Goal: Transaction & Acquisition: Download file/media

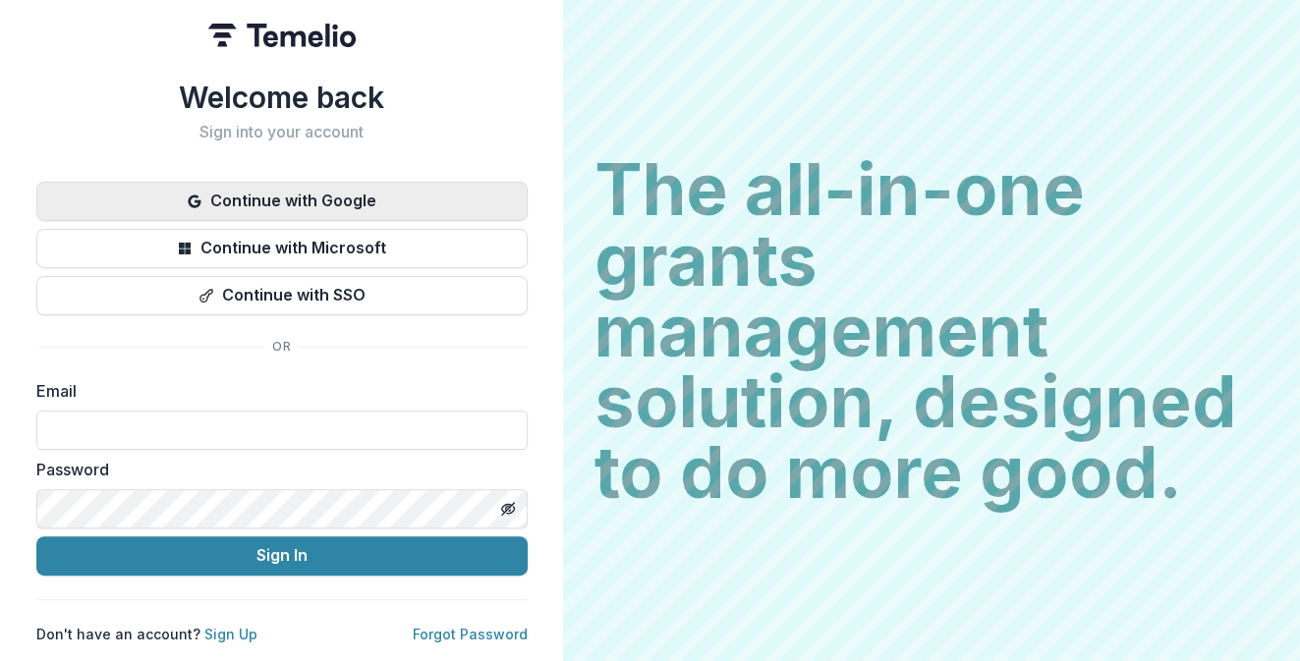
click at [371, 190] on button "Continue with Google" at bounding box center [281, 201] width 491 height 39
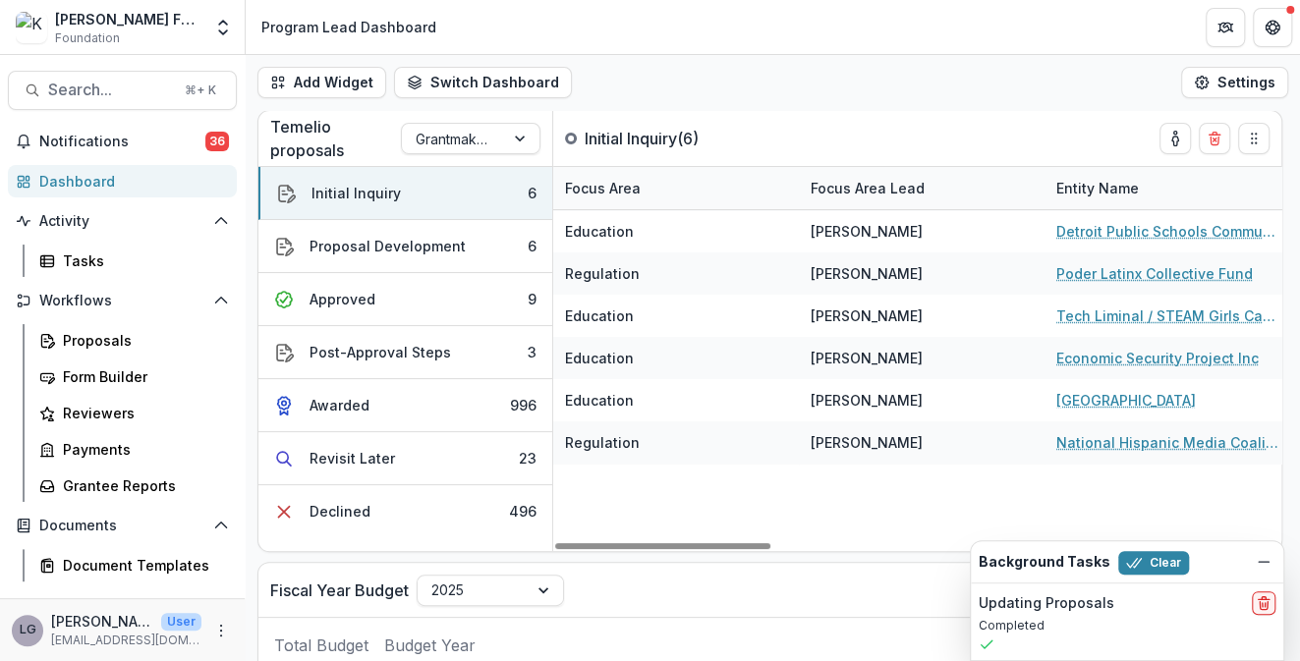
click at [397, 20] on div "Program Lead Dashboard" at bounding box center [348, 27] width 175 height 21
click at [91, 97] on span "Search..." at bounding box center [110, 90] width 125 height 19
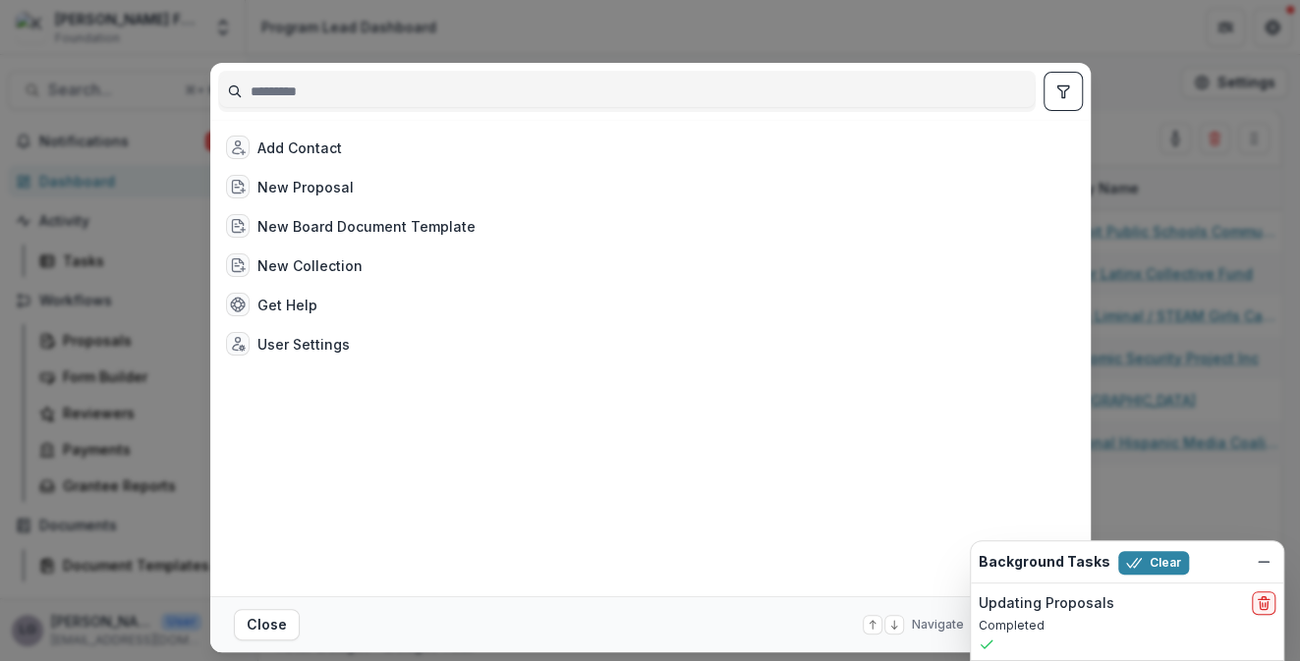
click at [77, 83] on div "Add Contact New Proposal New Board Document Template New Collection Get Help Us…" at bounding box center [650, 330] width 1300 height 661
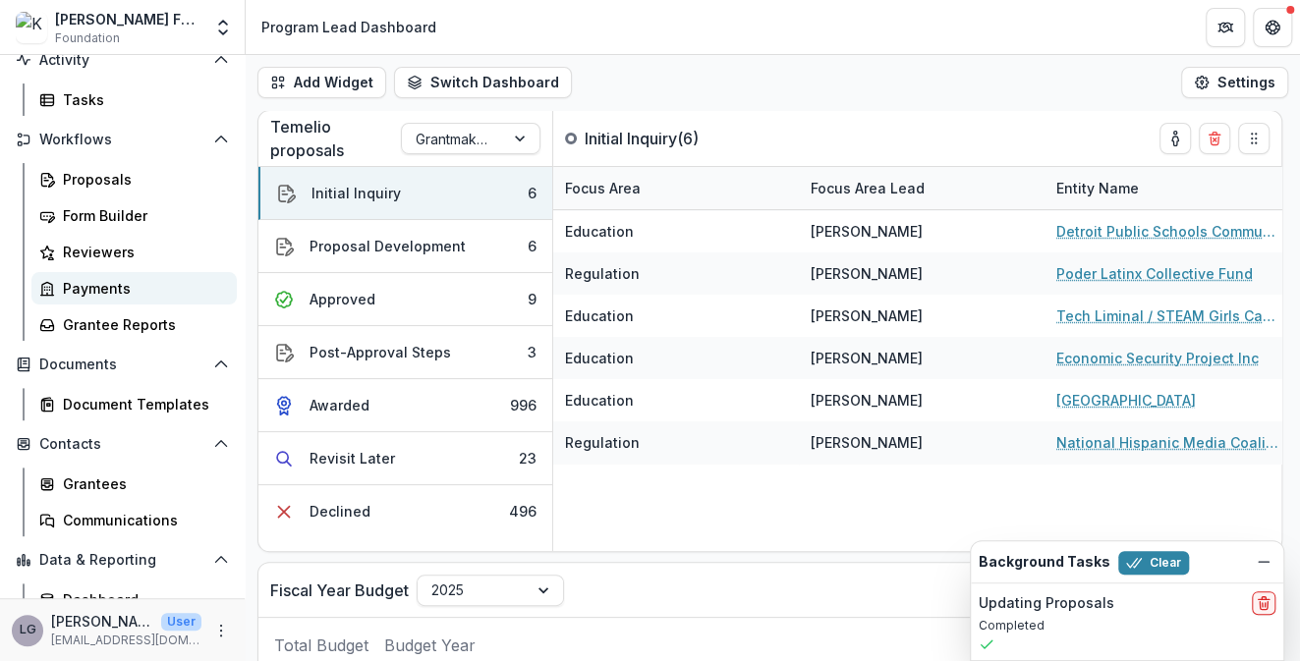
scroll to position [170, 0]
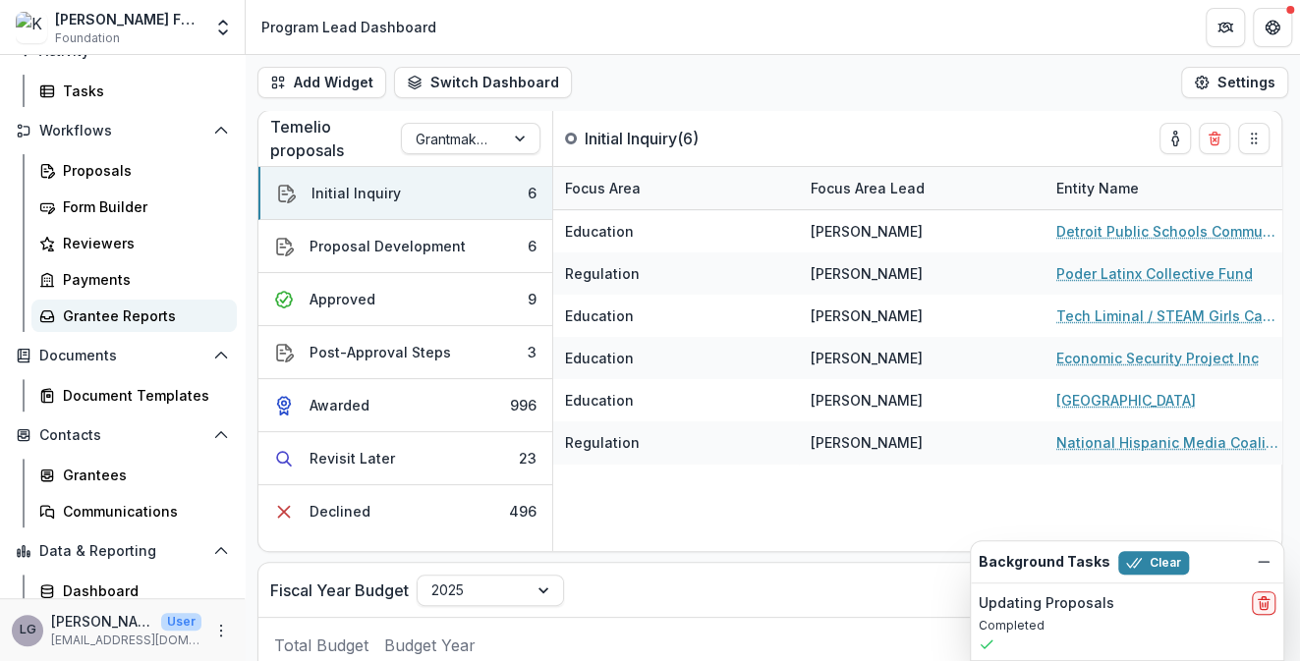
click at [121, 312] on div "Grantee Reports" at bounding box center [142, 316] width 158 height 21
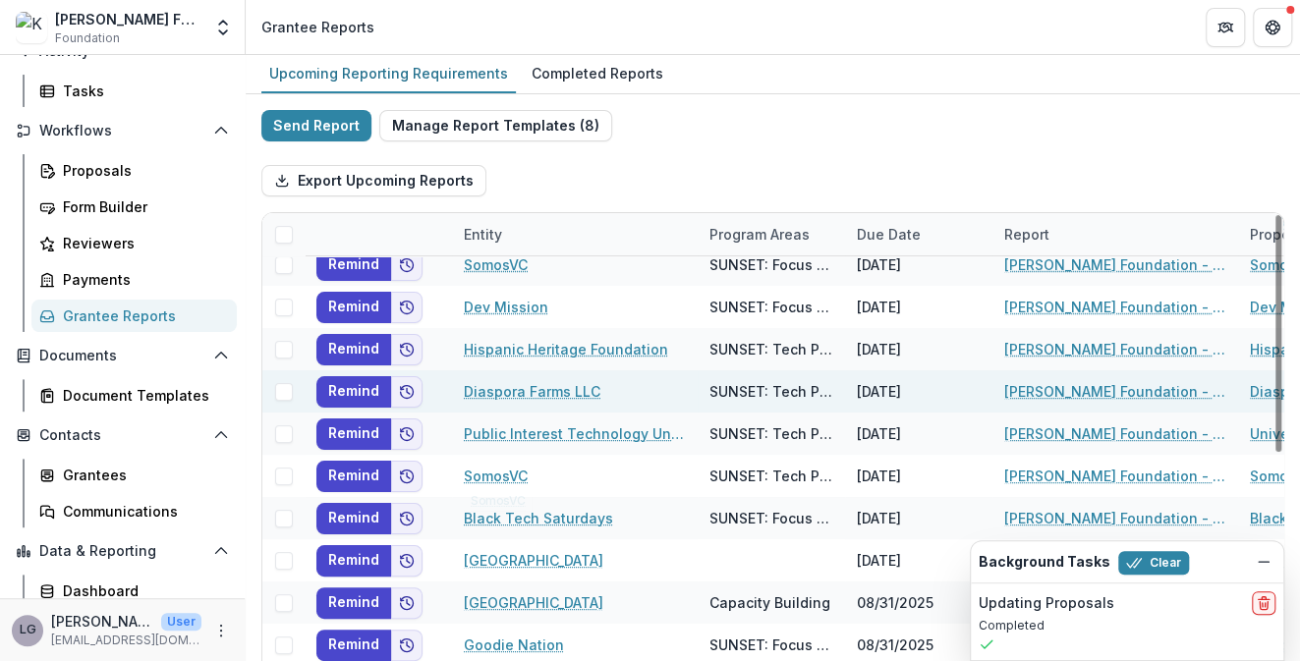
scroll to position [158, 0]
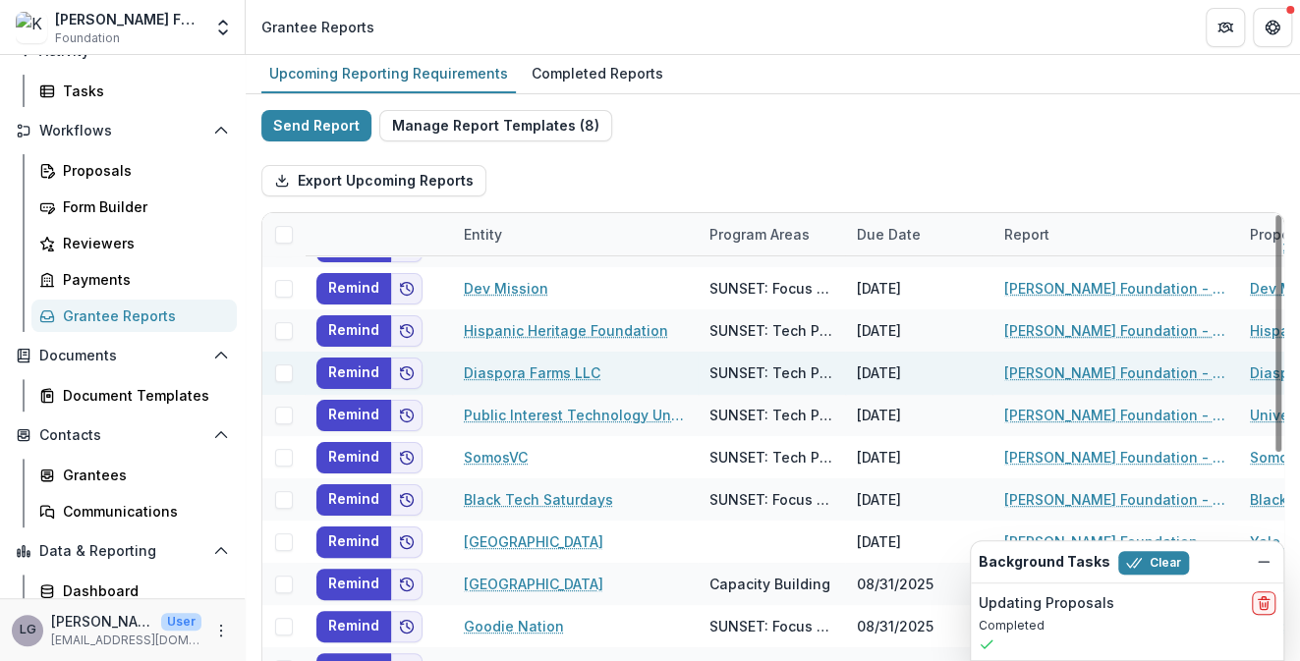
click at [551, 375] on link "Diaspora Farms LLC" at bounding box center [532, 372] width 137 height 21
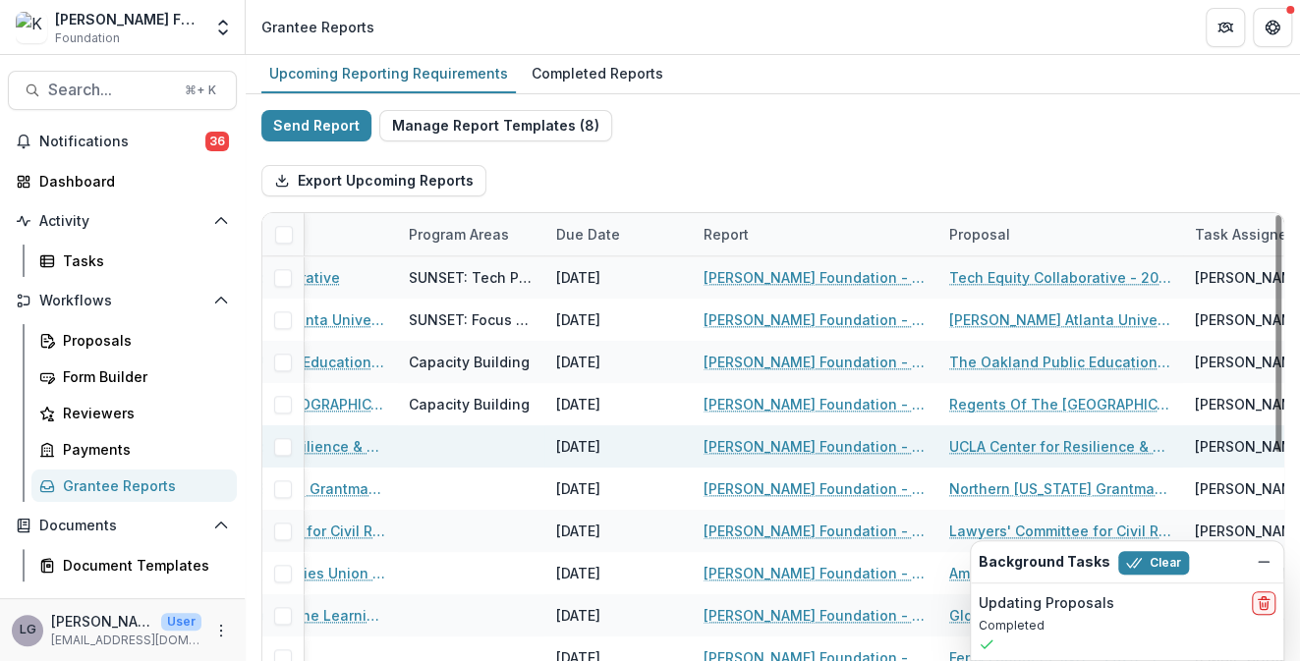
scroll to position [972, 167]
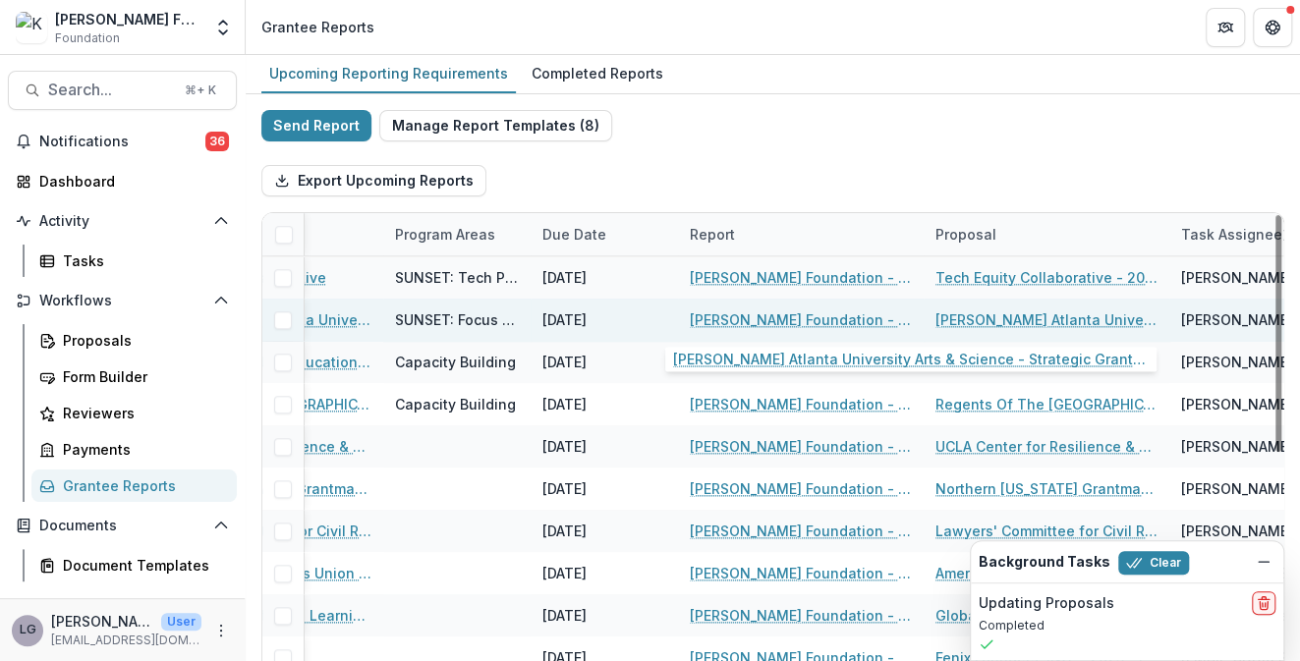
click at [977, 317] on link "[PERSON_NAME] Atlanta University Arts & Science - Strategic Grant - [DATE]" at bounding box center [1046, 319] width 222 height 21
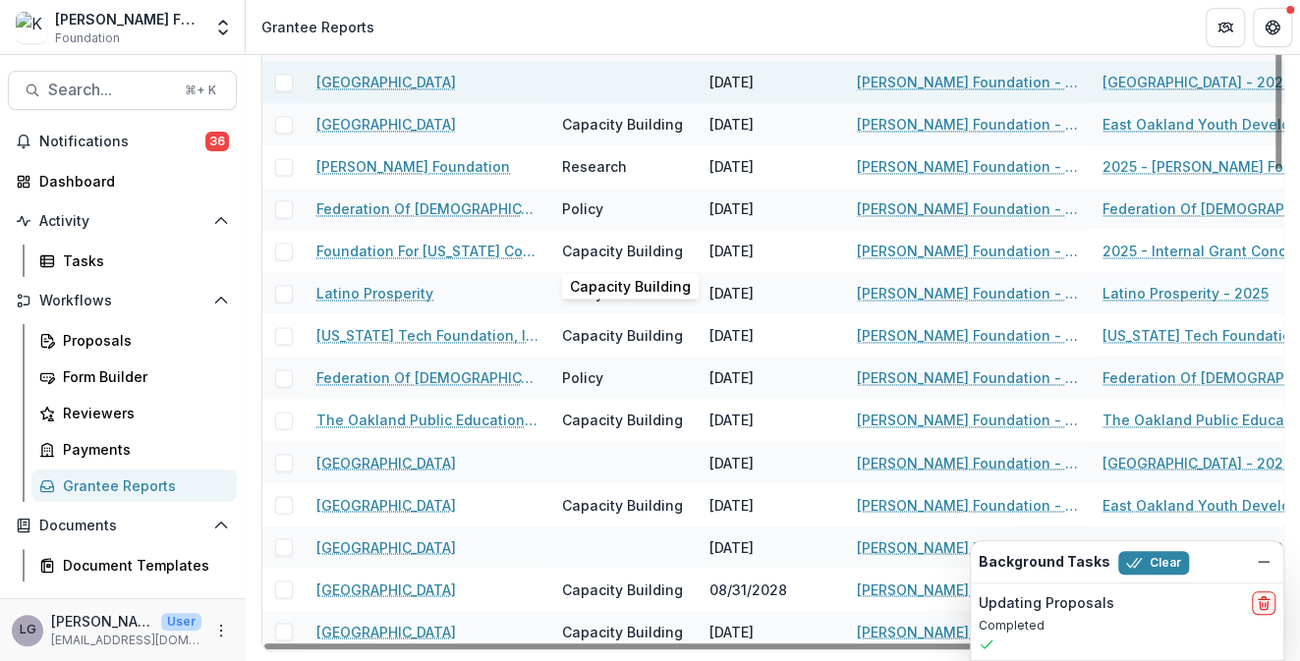
scroll to position [289, 0]
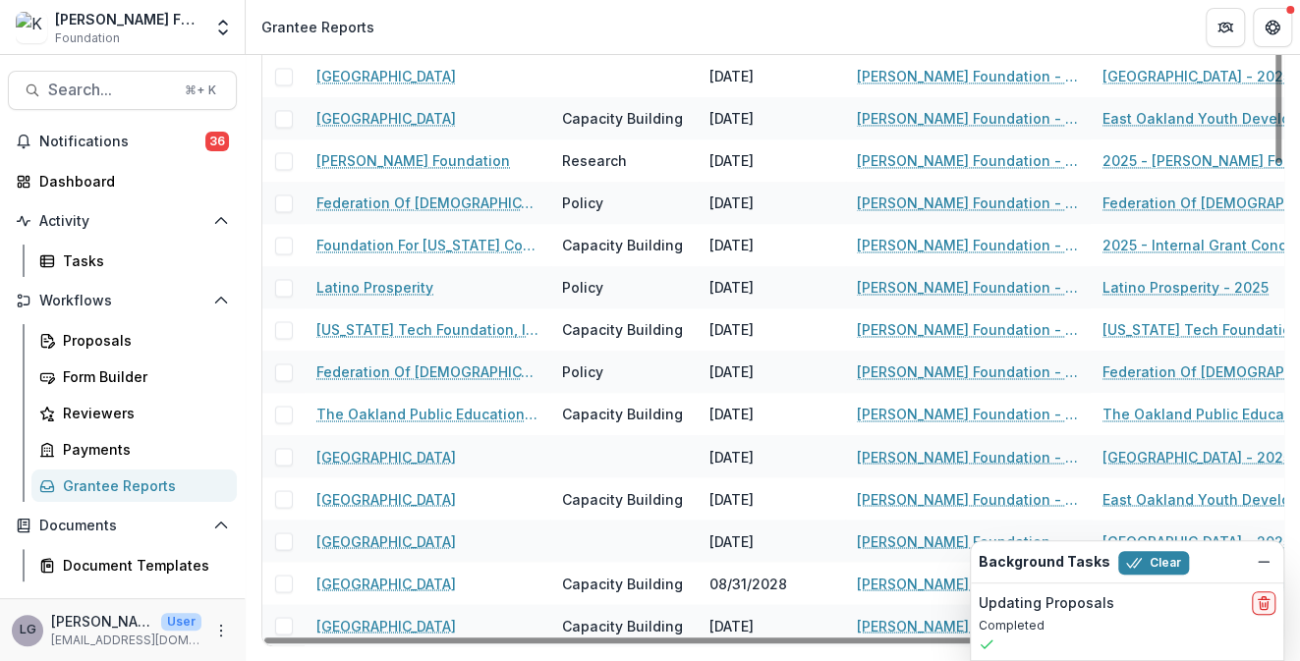
click at [605, 19] on header "Grantee Reports" at bounding box center [773, 27] width 1054 height 54
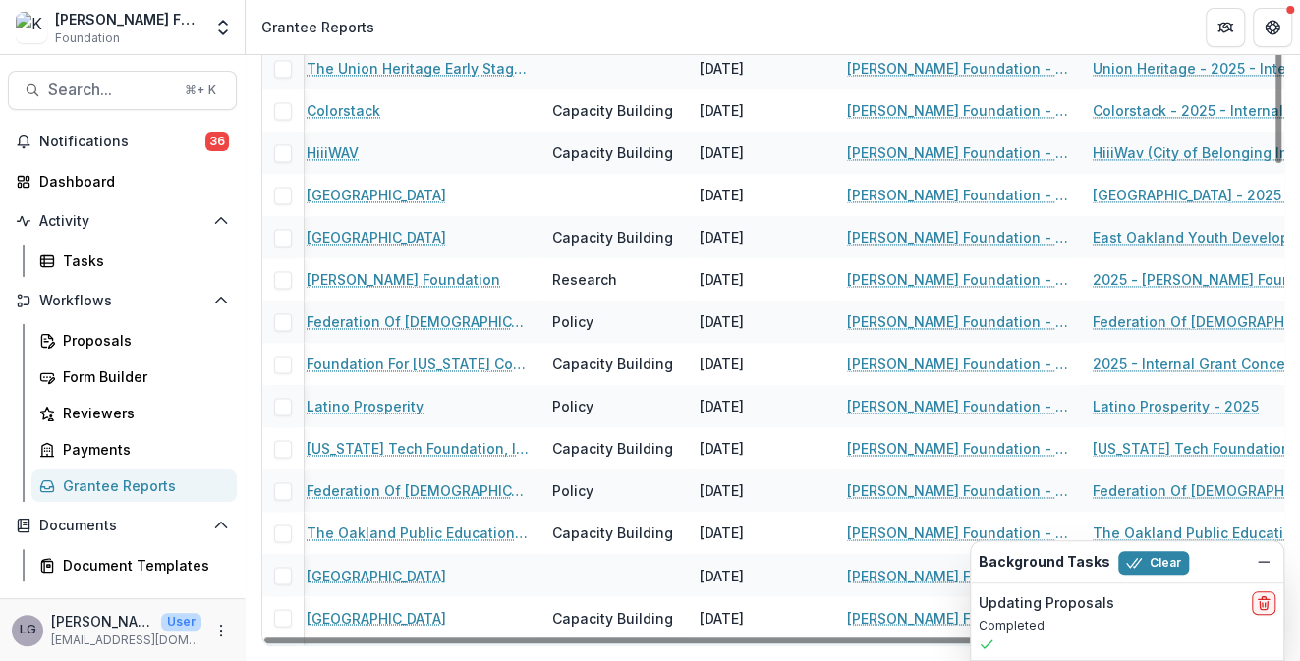
scroll to position [1433, 10]
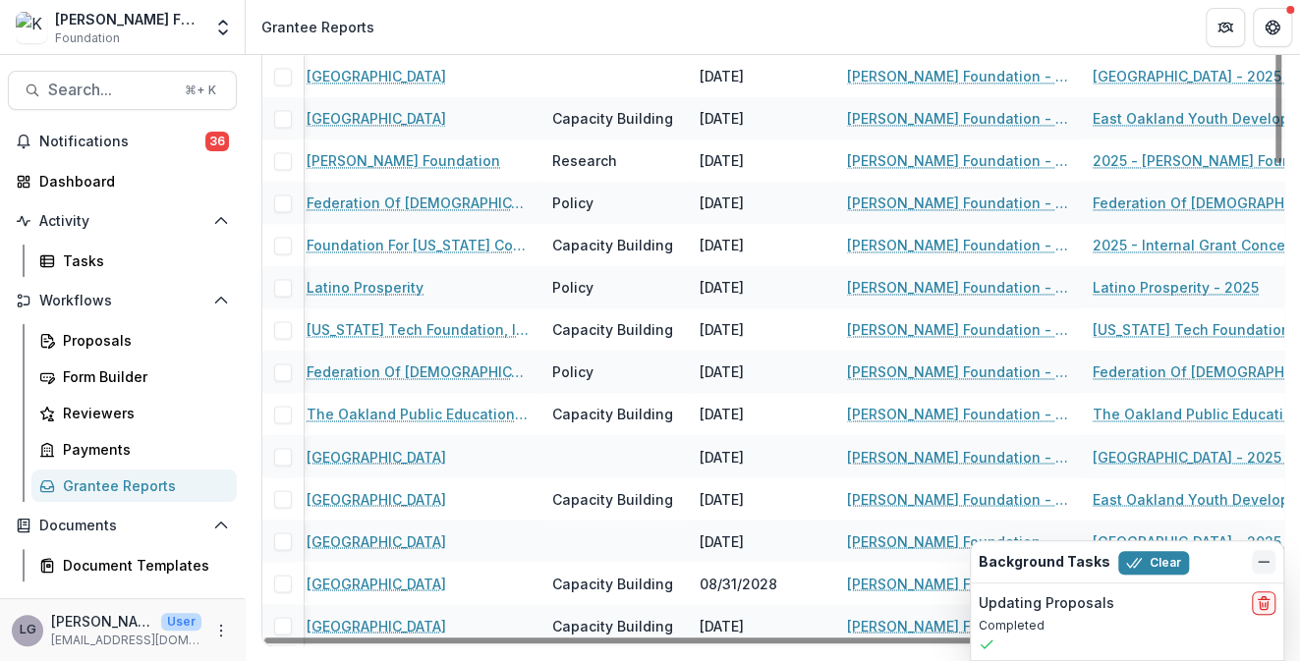
click at [1266, 562] on line "Dismiss" at bounding box center [1263, 562] width 10 height 0
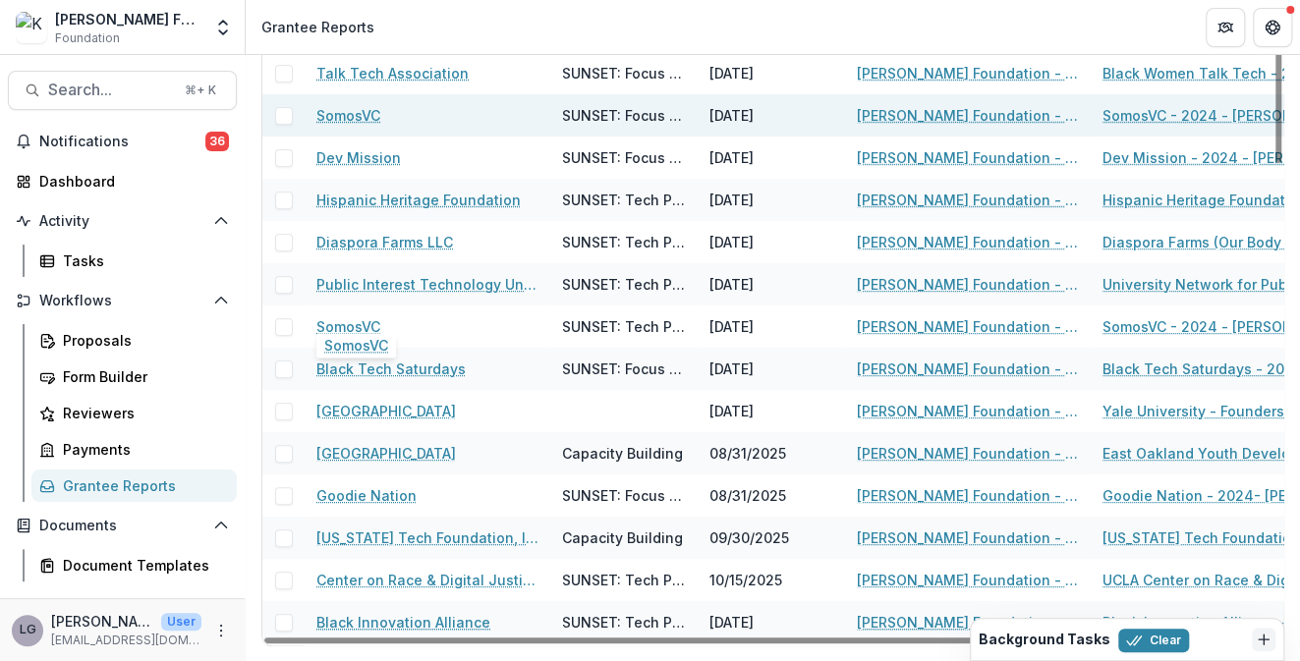
scroll to position [0, 0]
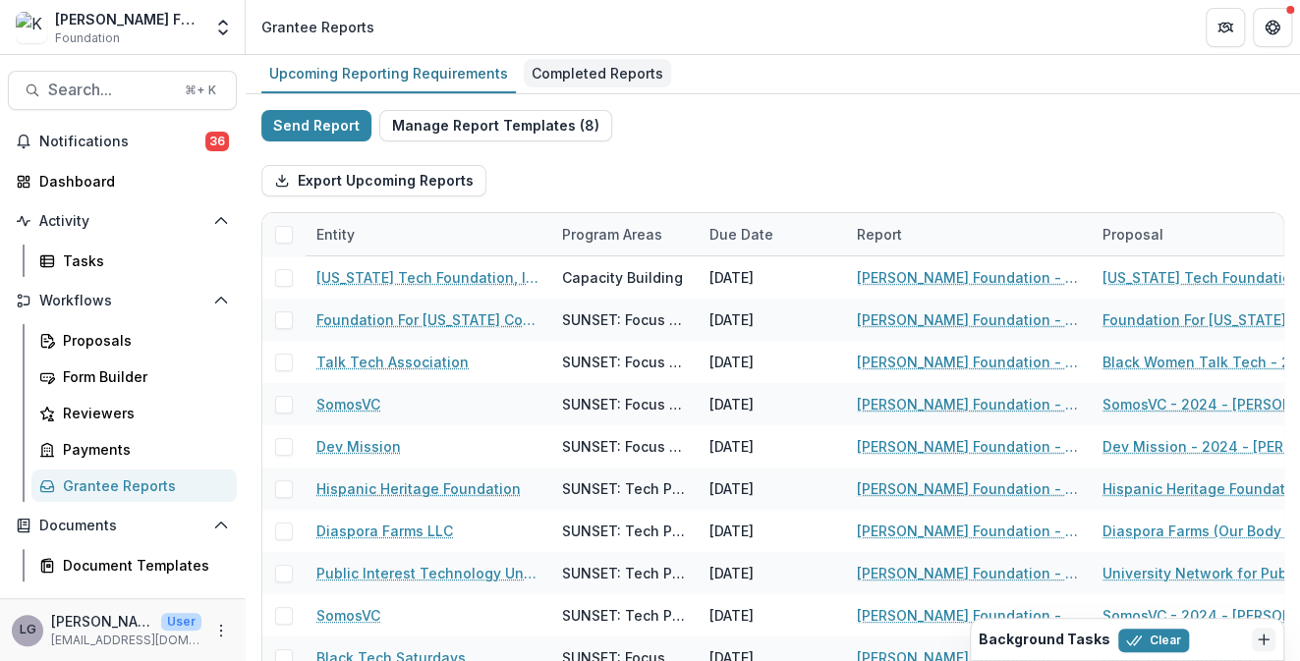
click at [568, 79] on div "Completed Reports" at bounding box center [597, 73] width 147 height 28
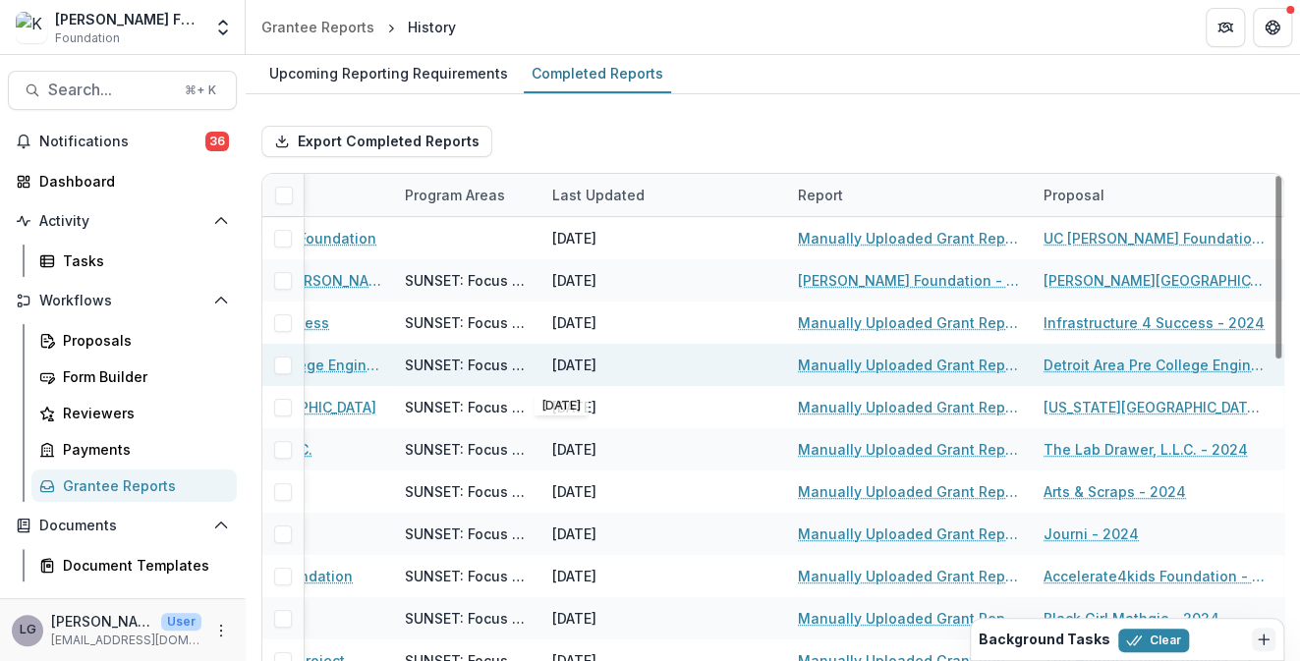
scroll to position [0, 305]
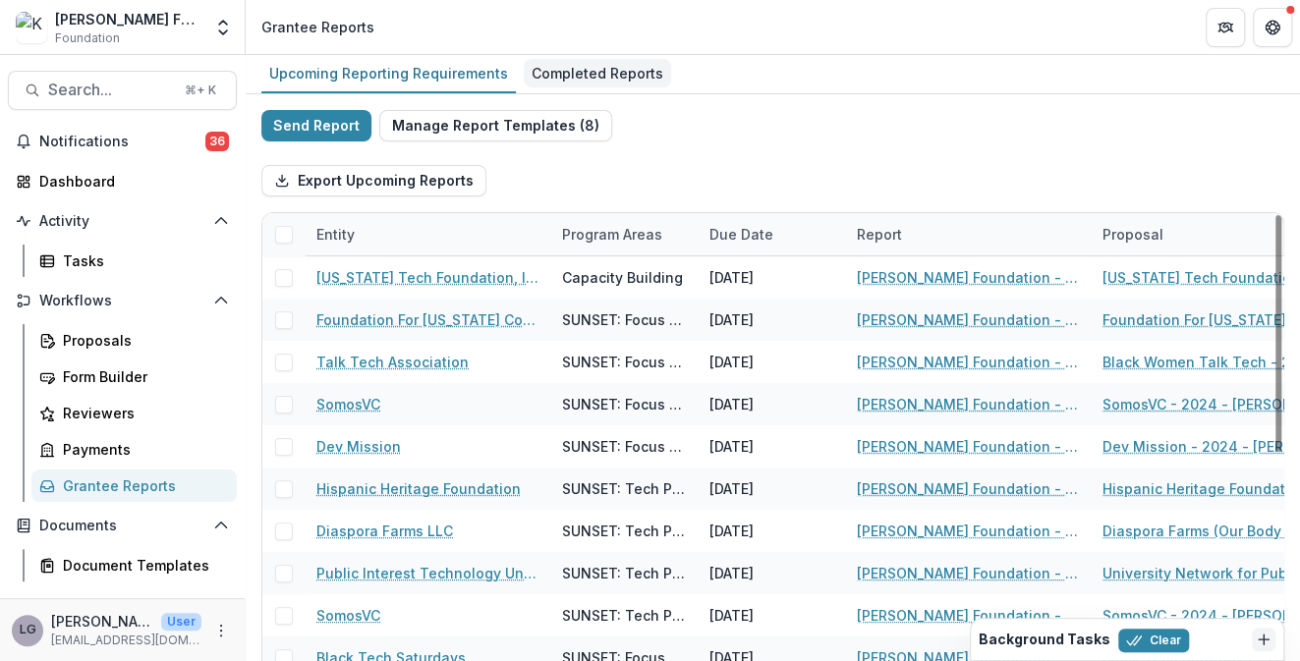
click at [549, 71] on div "Completed Reports" at bounding box center [597, 73] width 147 height 28
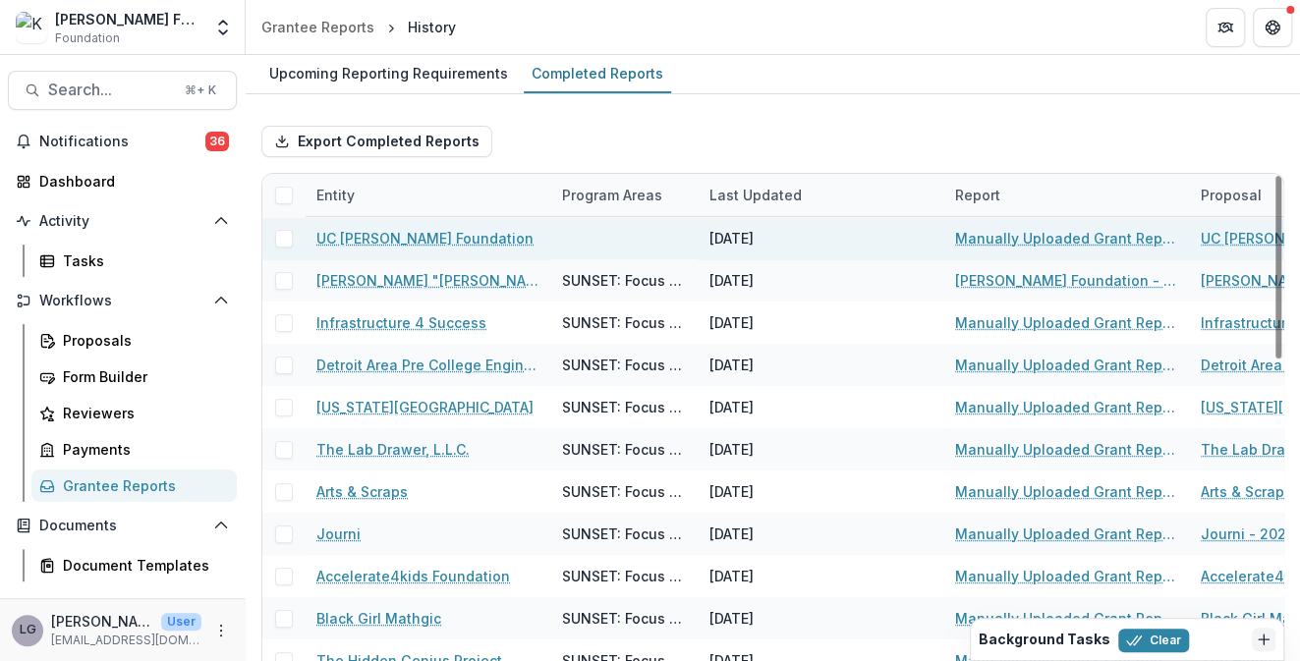
click at [417, 236] on link "UC [PERSON_NAME] Foundation" at bounding box center [424, 238] width 217 height 21
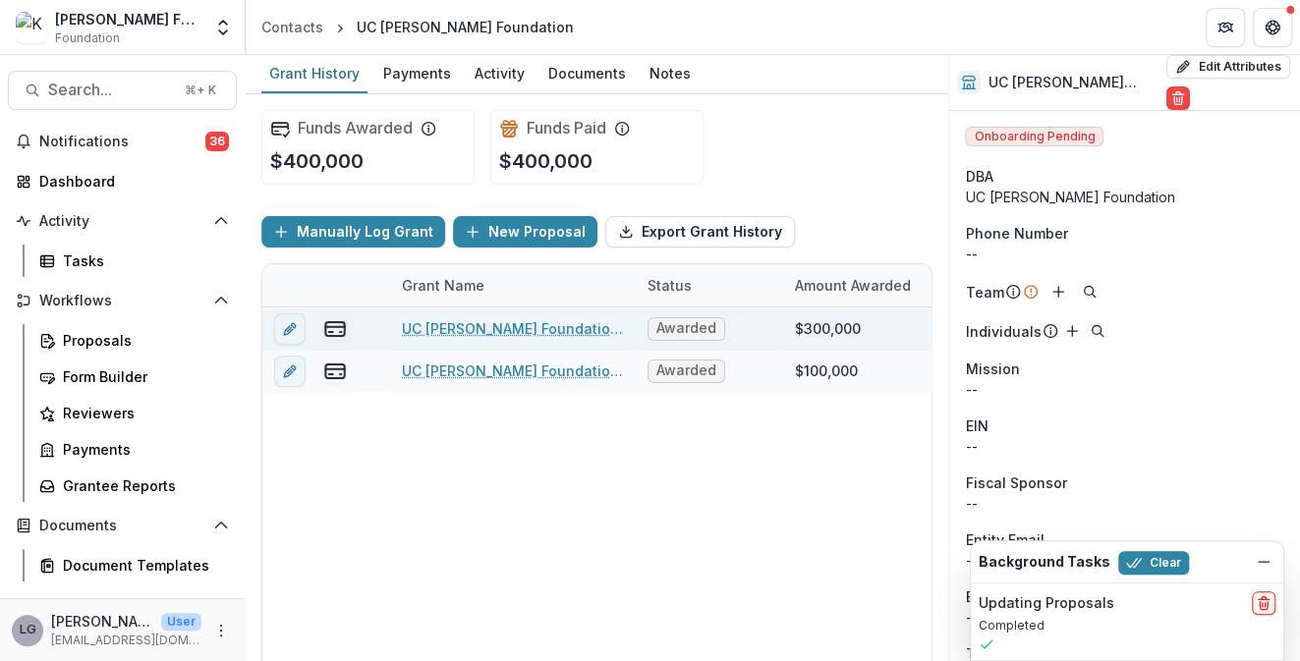
click at [456, 327] on link "UC [PERSON_NAME] Foundation - Founders Grant - [DATE]" at bounding box center [513, 328] width 222 height 21
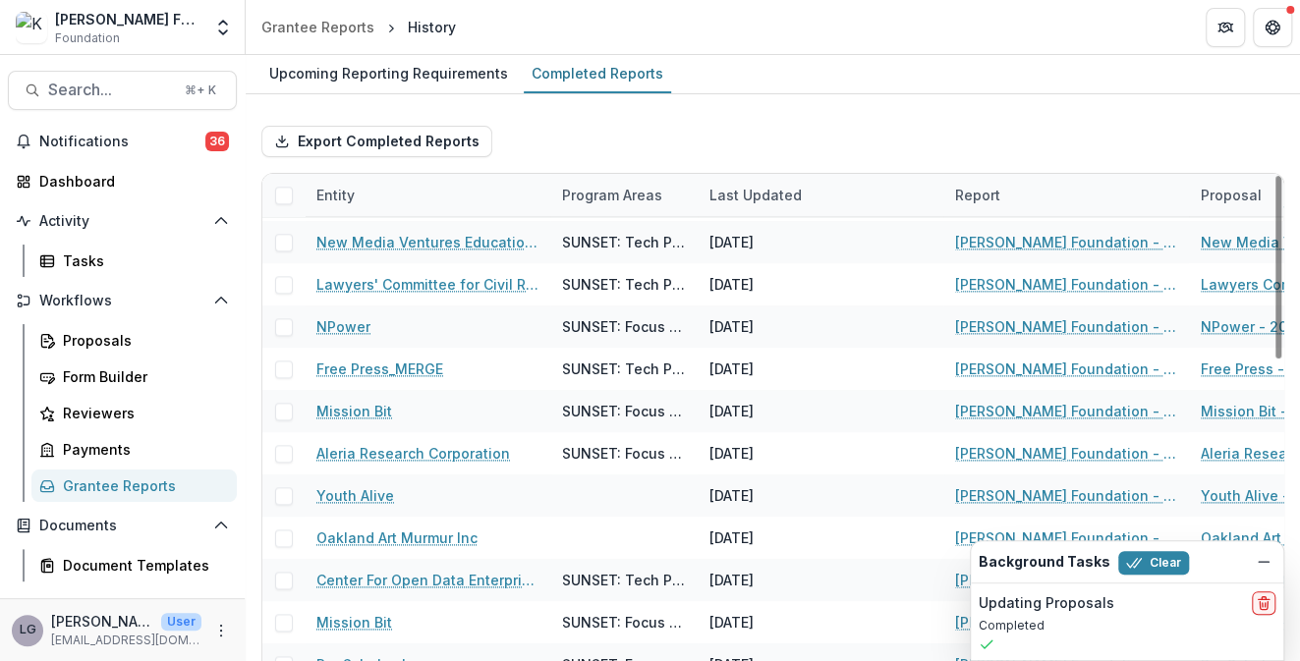
scroll to position [1138, 0]
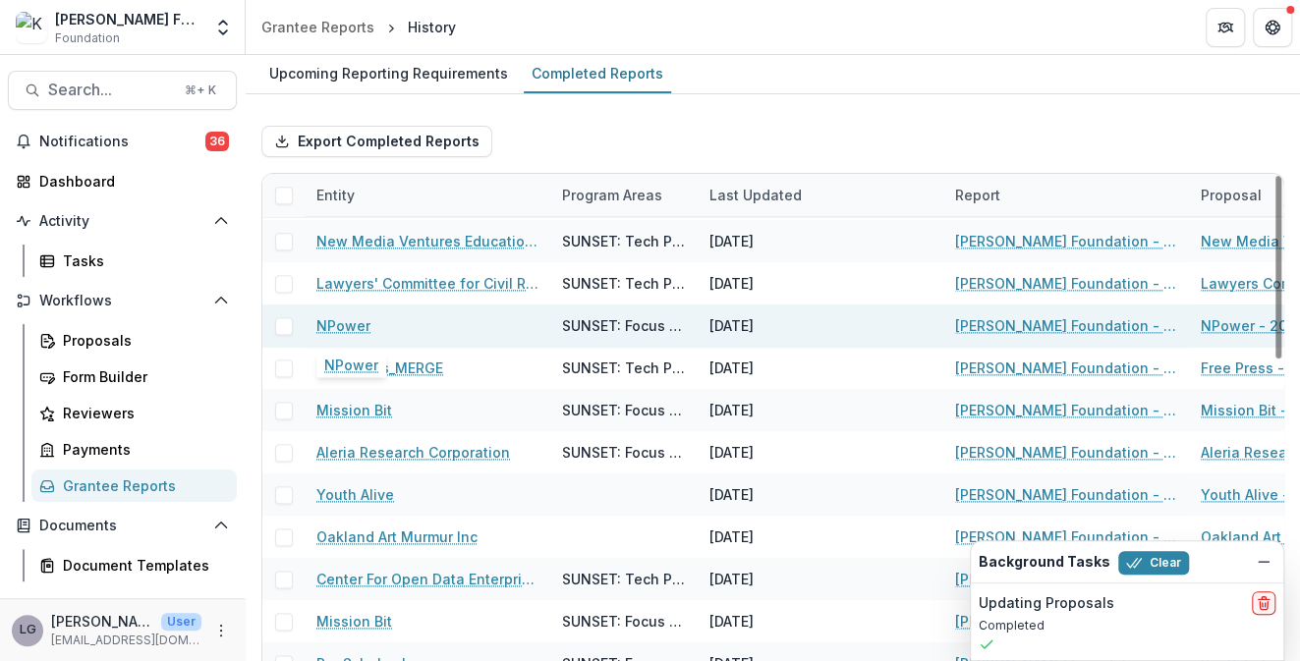
click at [349, 327] on link "NPower" at bounding box center [343, 325] width 54 height 21
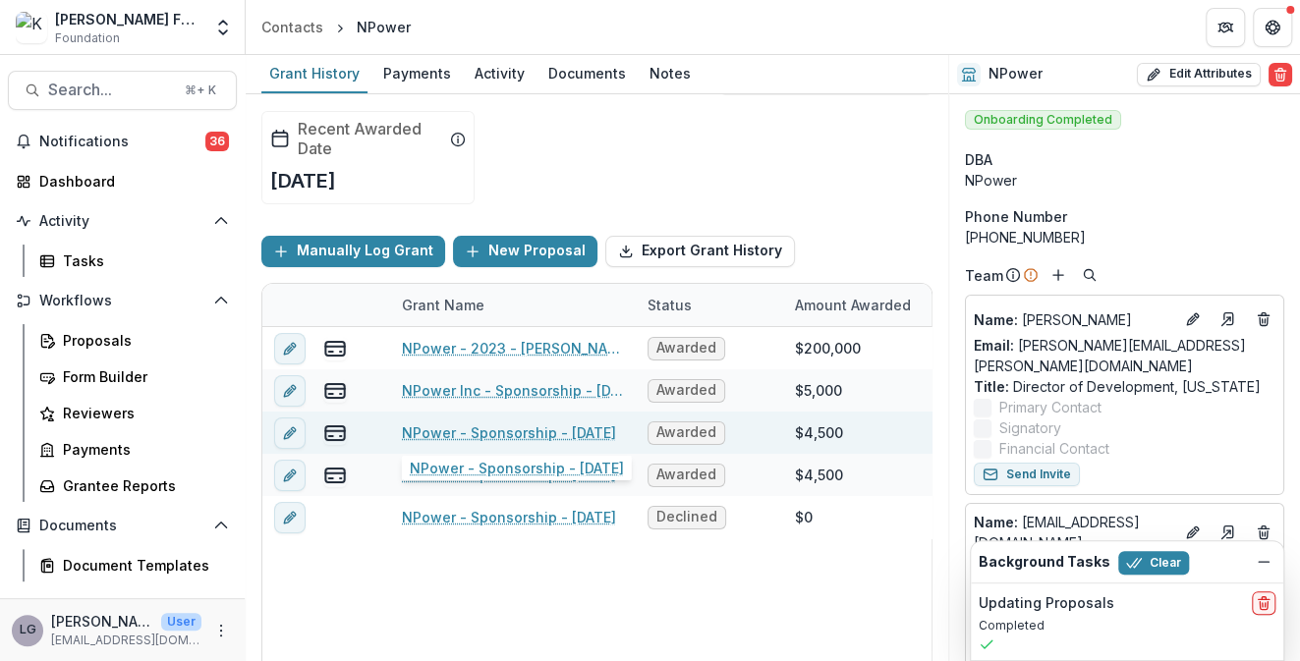
scroll to position [110, 0]
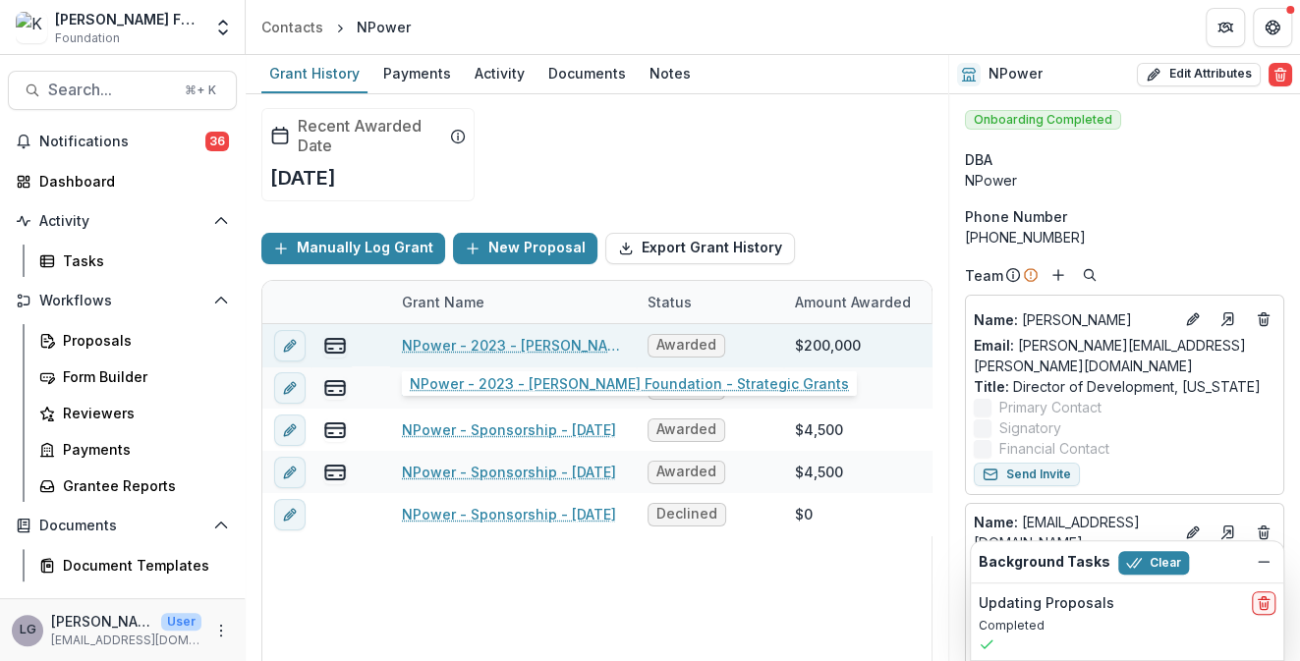
click at [475, 341] on link "NPower - 2023 - [PERSON_NAME] Foundation - Strategic Grants" at bounding box center [513, 345] width 222 height 21
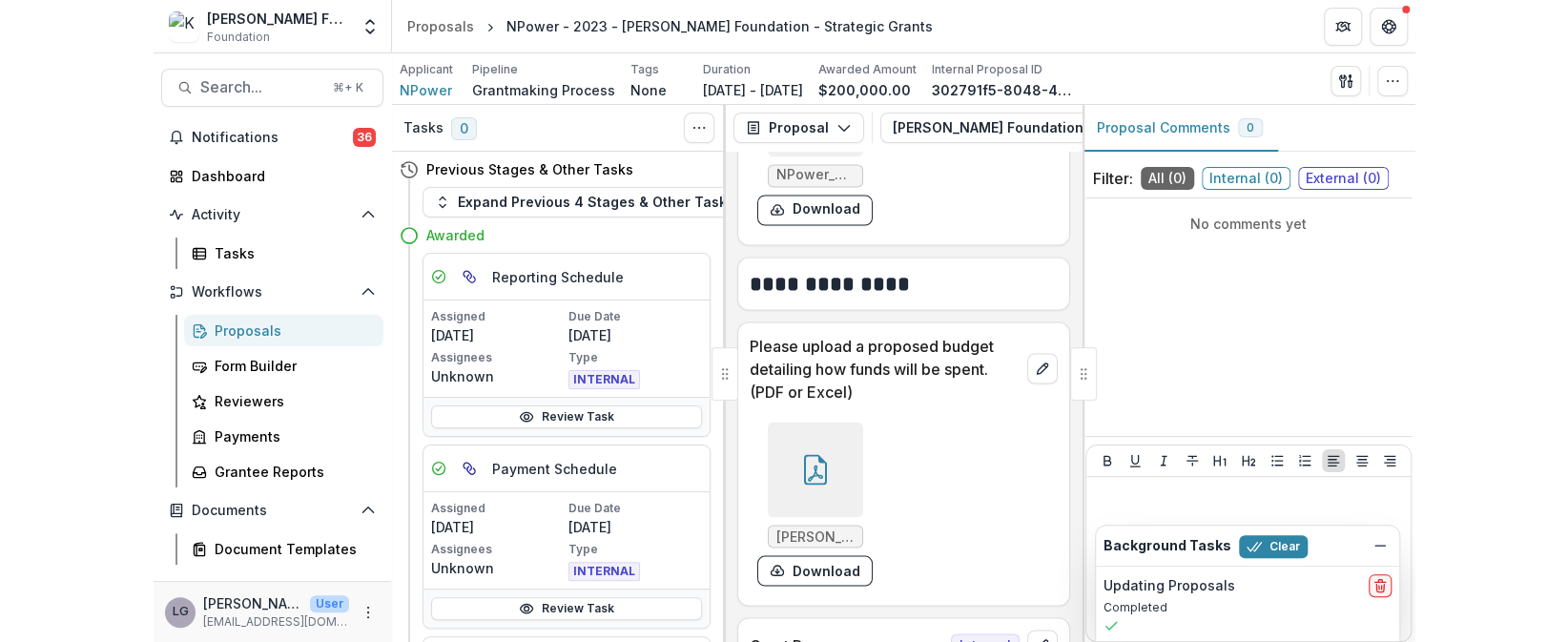
scroll to position [1768, 0]
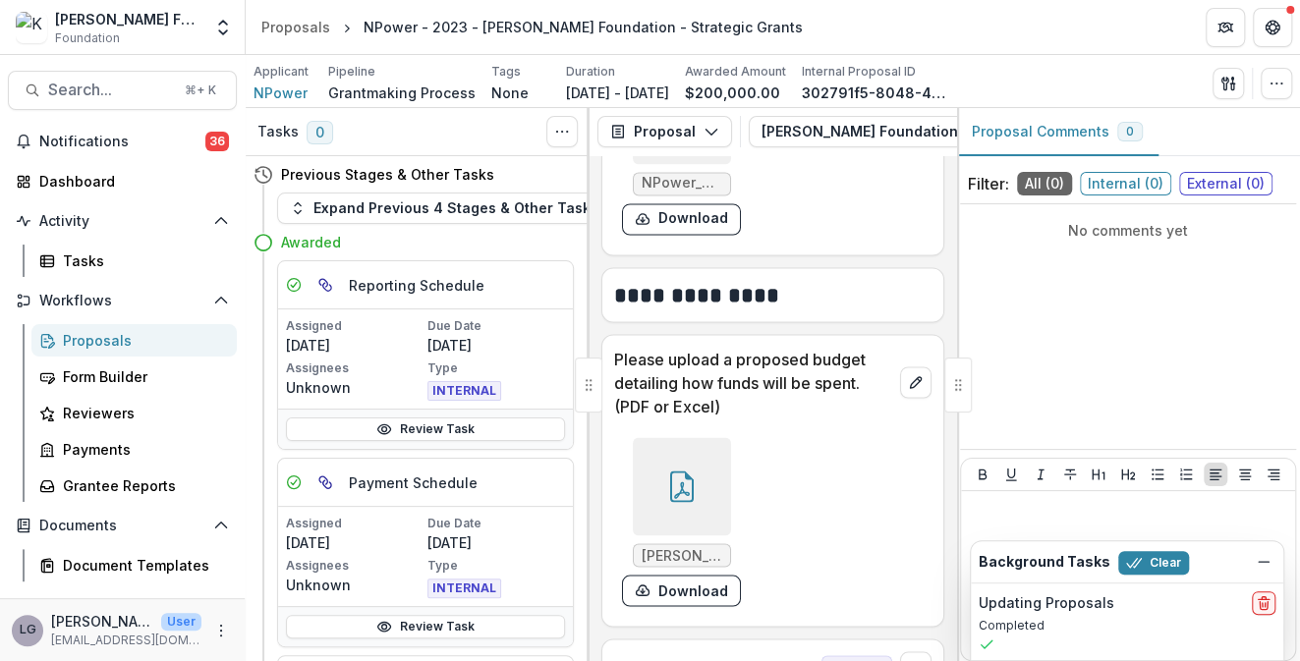
click at [682, 473] on icon at bounding box center [681, 486] width 31 height 31
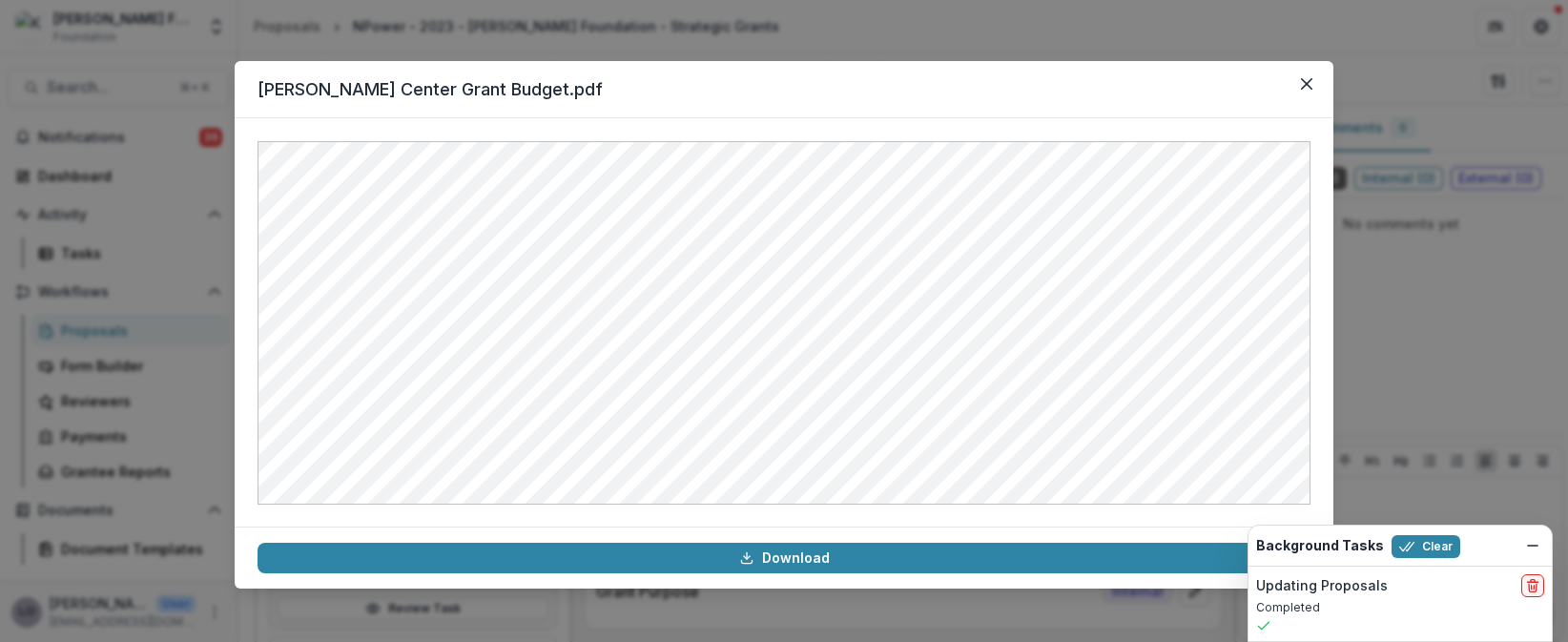
scroll to position [1378, 0]
click at [1261, 87] on icon "Close" at bounding box center [1307, 84] width 12 height 12
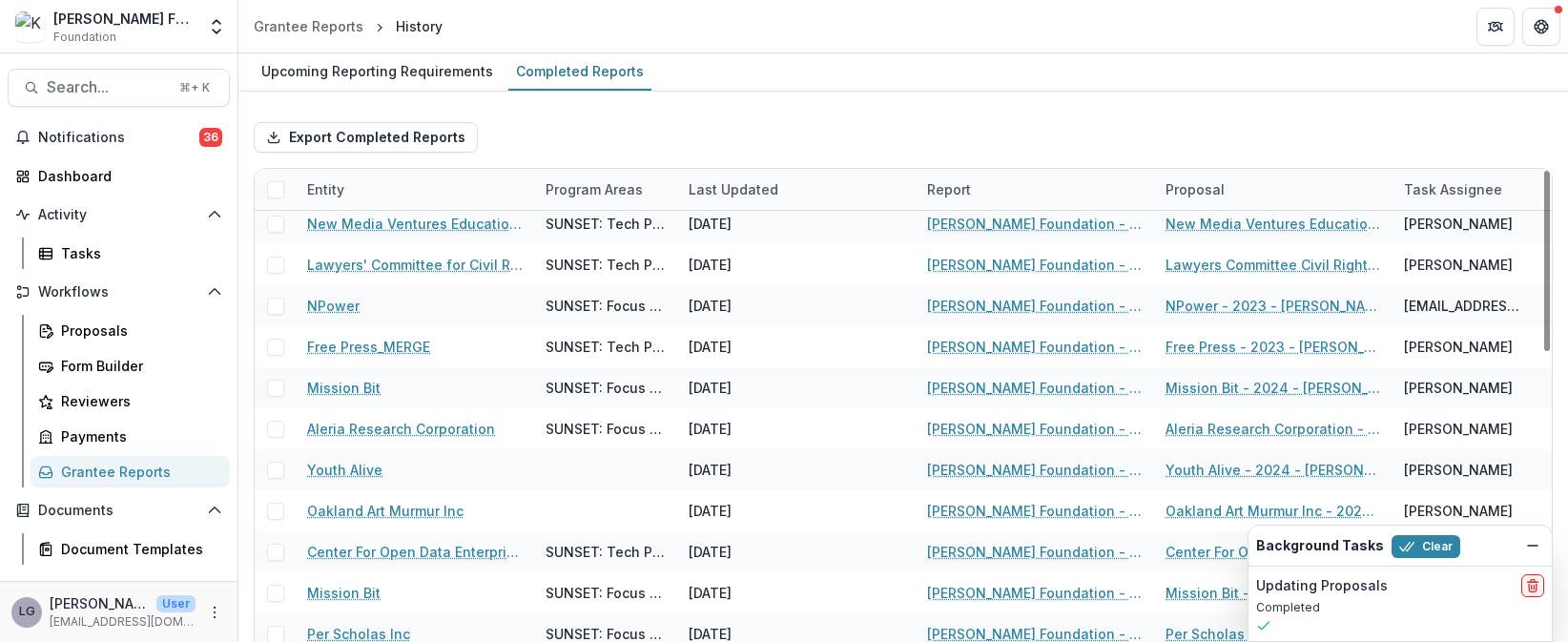
scroll to position [1126, 0]
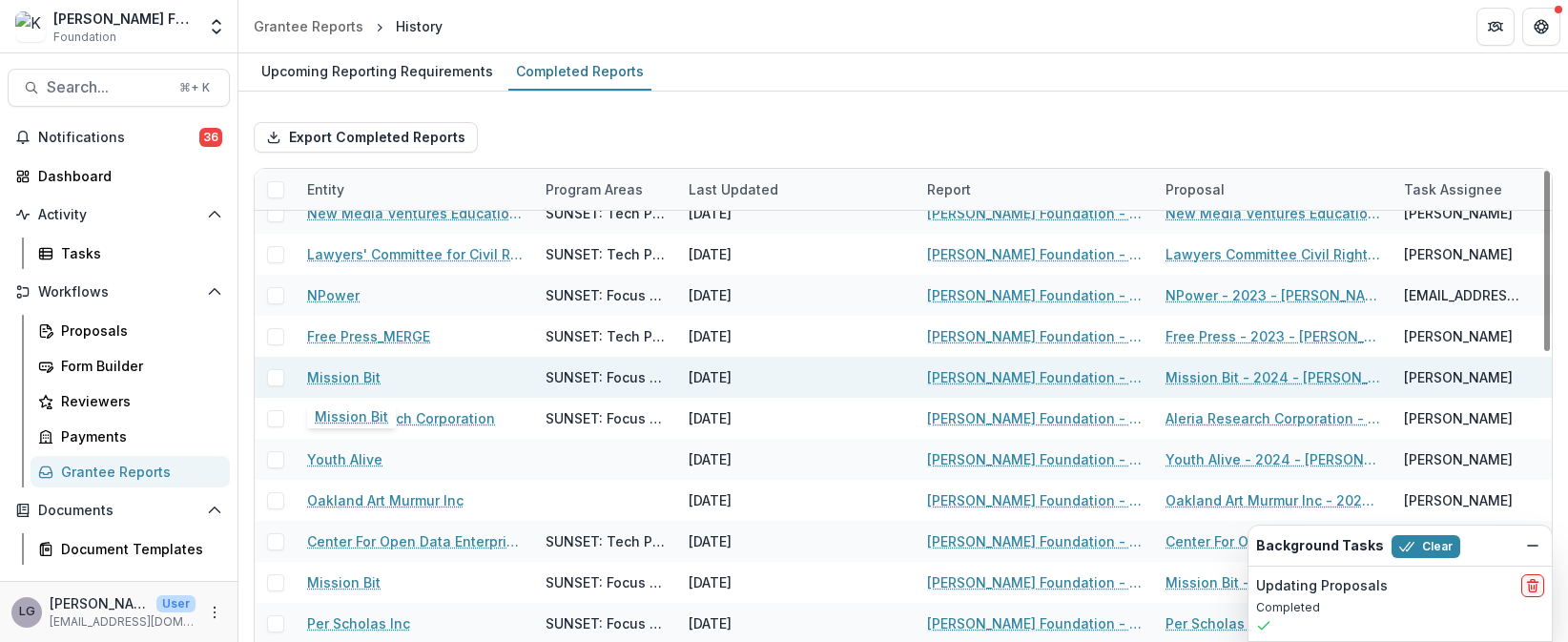
click at [355, 376] on link "Mission Bit" at bounding box center [344, 377] width 74 height 20
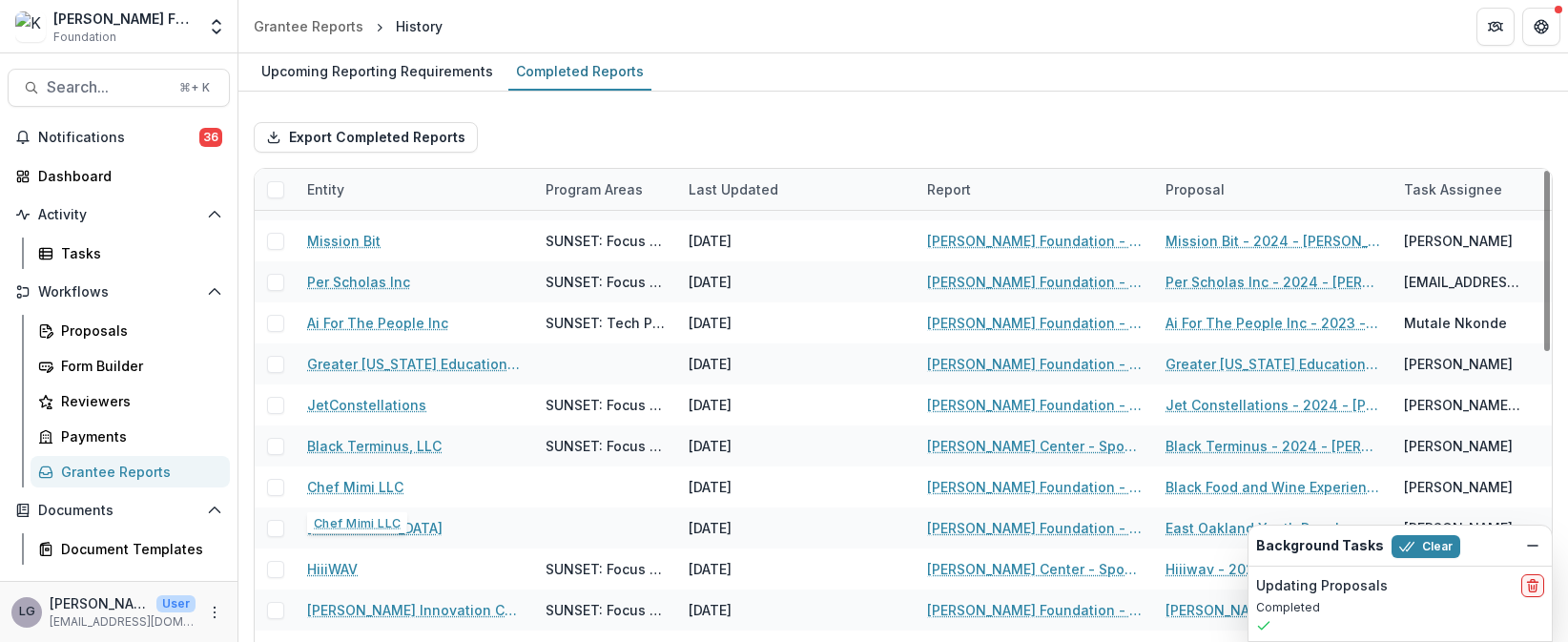
scroll to position [1456, 0]
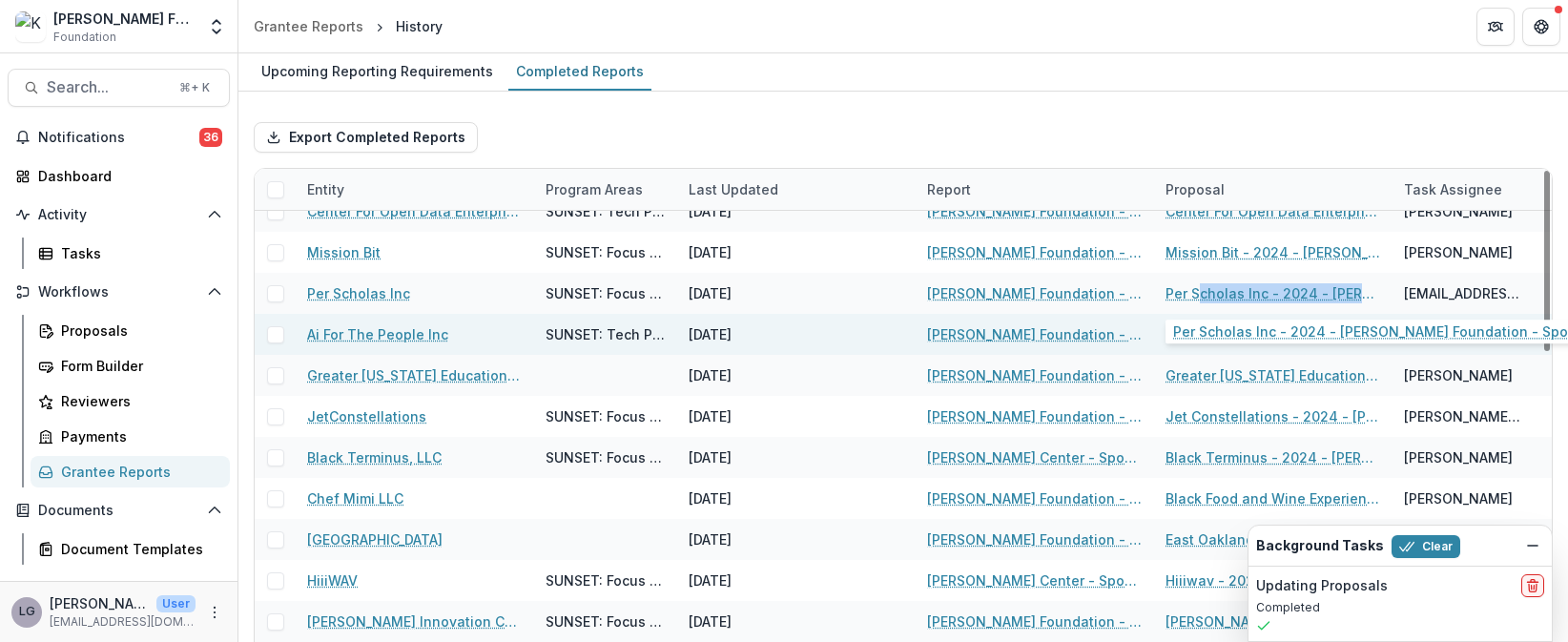
drag, startPoint x: 1218, startPoint y: 304, endPoint x: 1081, endPoint y: 317, distance: 137.6
click at [1183, 297] on div "Per Scholas Inc - 2024 - [PERSON_NAME] Foundation - Sponsorships" at bounding box center [1273, 293] width 216 height 41
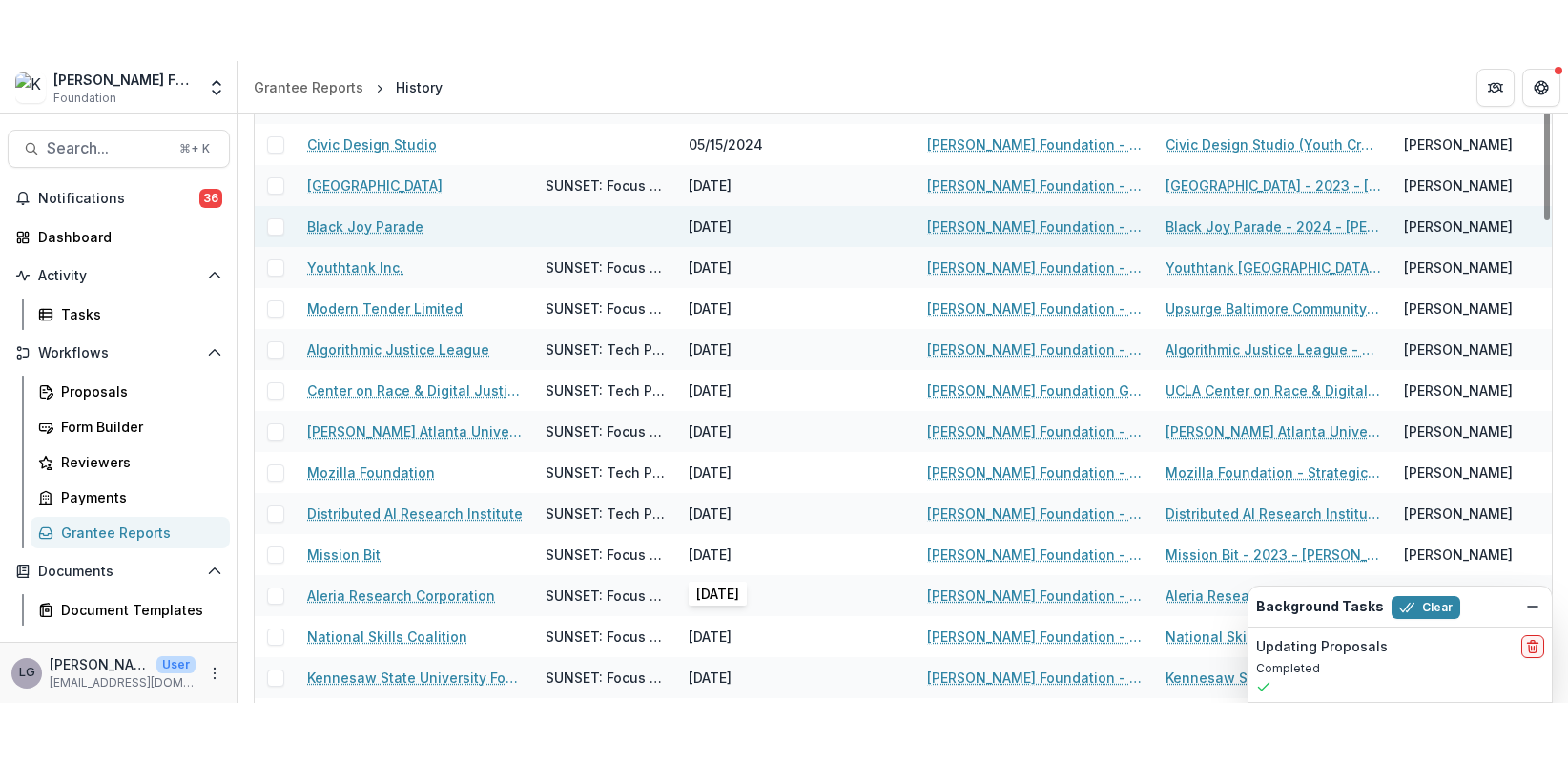
scroll to position [243, 0]
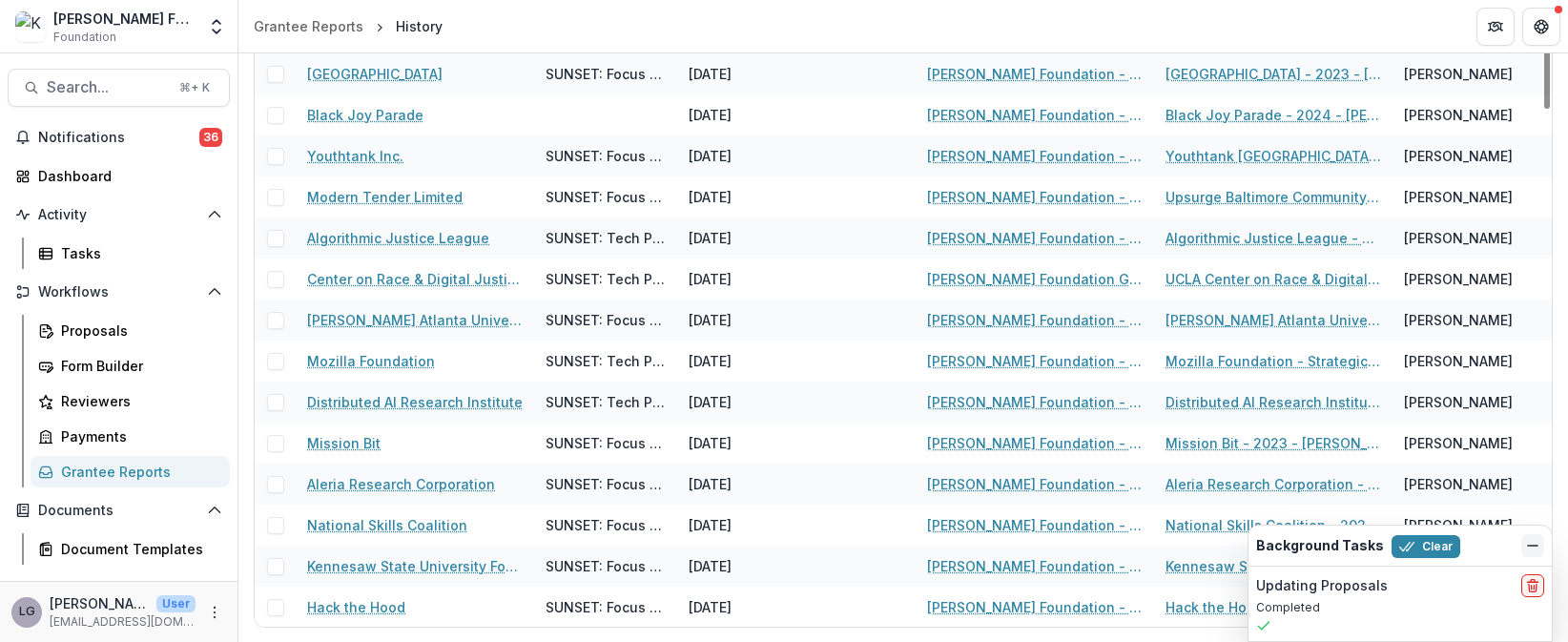
click at [1261, 546] on line "Dismiss" at bounding box center [1533, 546] width 10 height 0
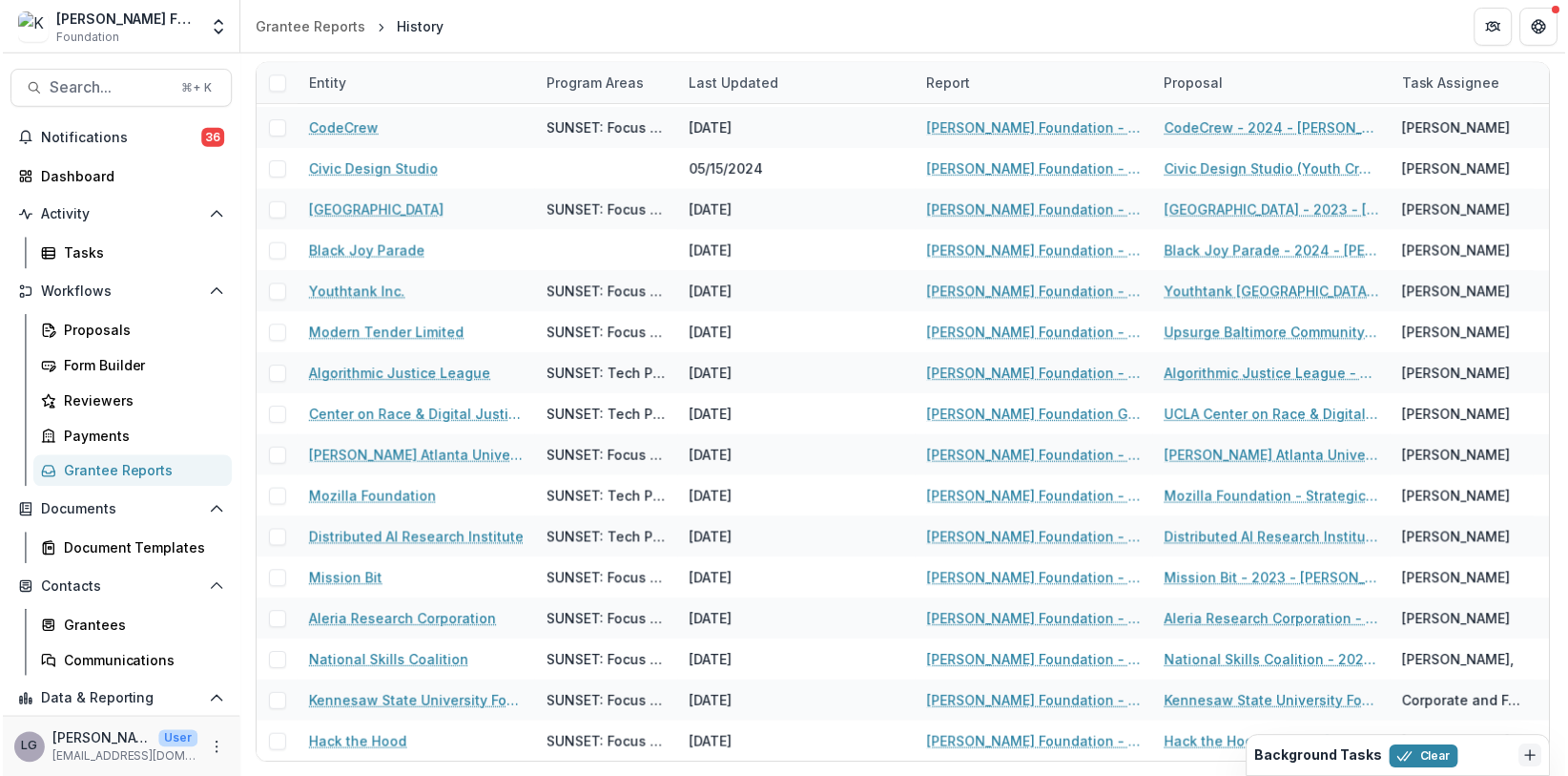
scroll to position [109, 0]
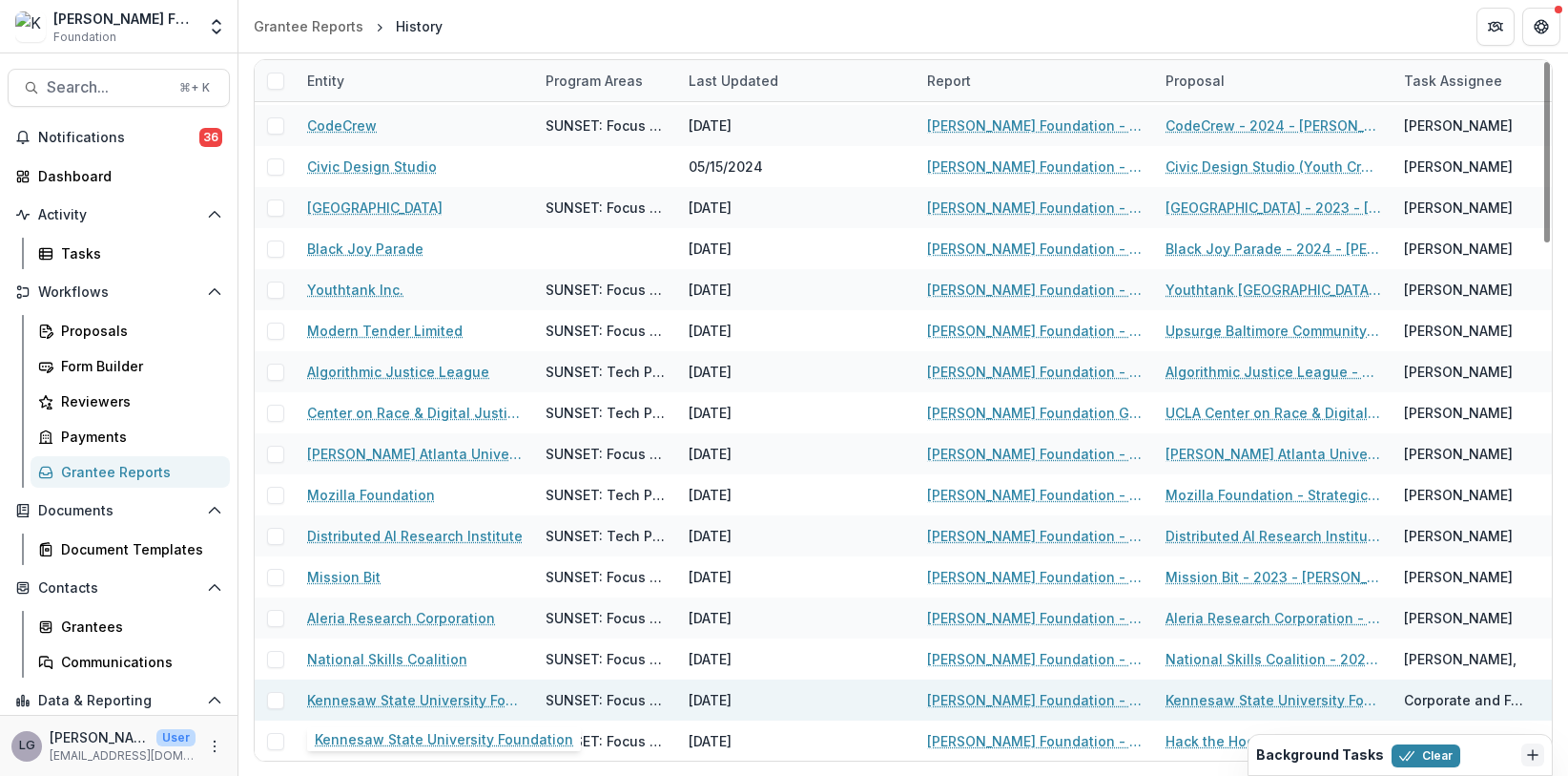
click at [458, 641] on link "Kennesaw State University Foundation" at bounding box center [415, 699] width 216 height 20
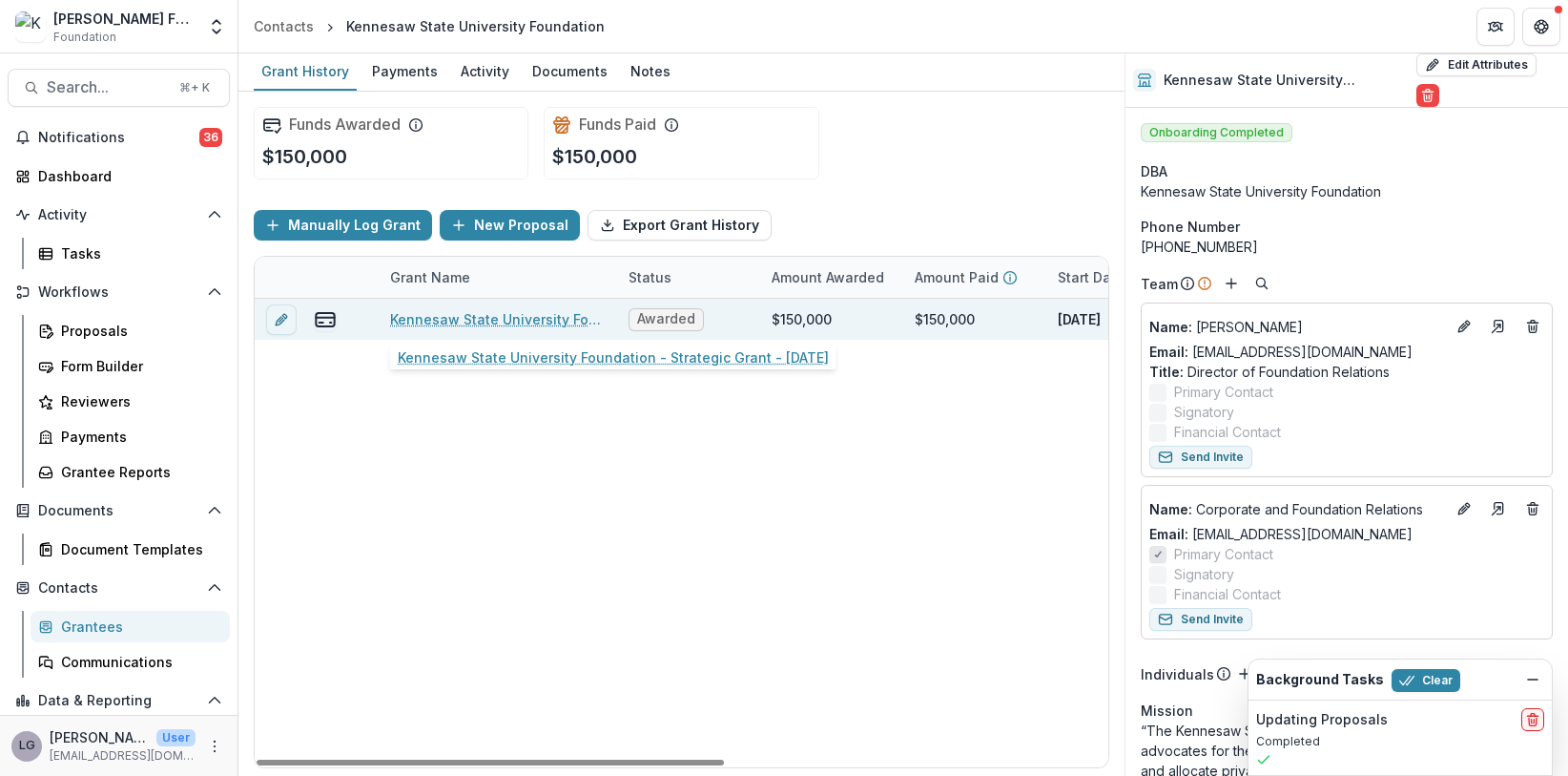
click at [534, 317] on link "Kennesaw State University Foundation - Strategic Grant - [DATE]" at bounding box center [498, 319] width 216 height 20
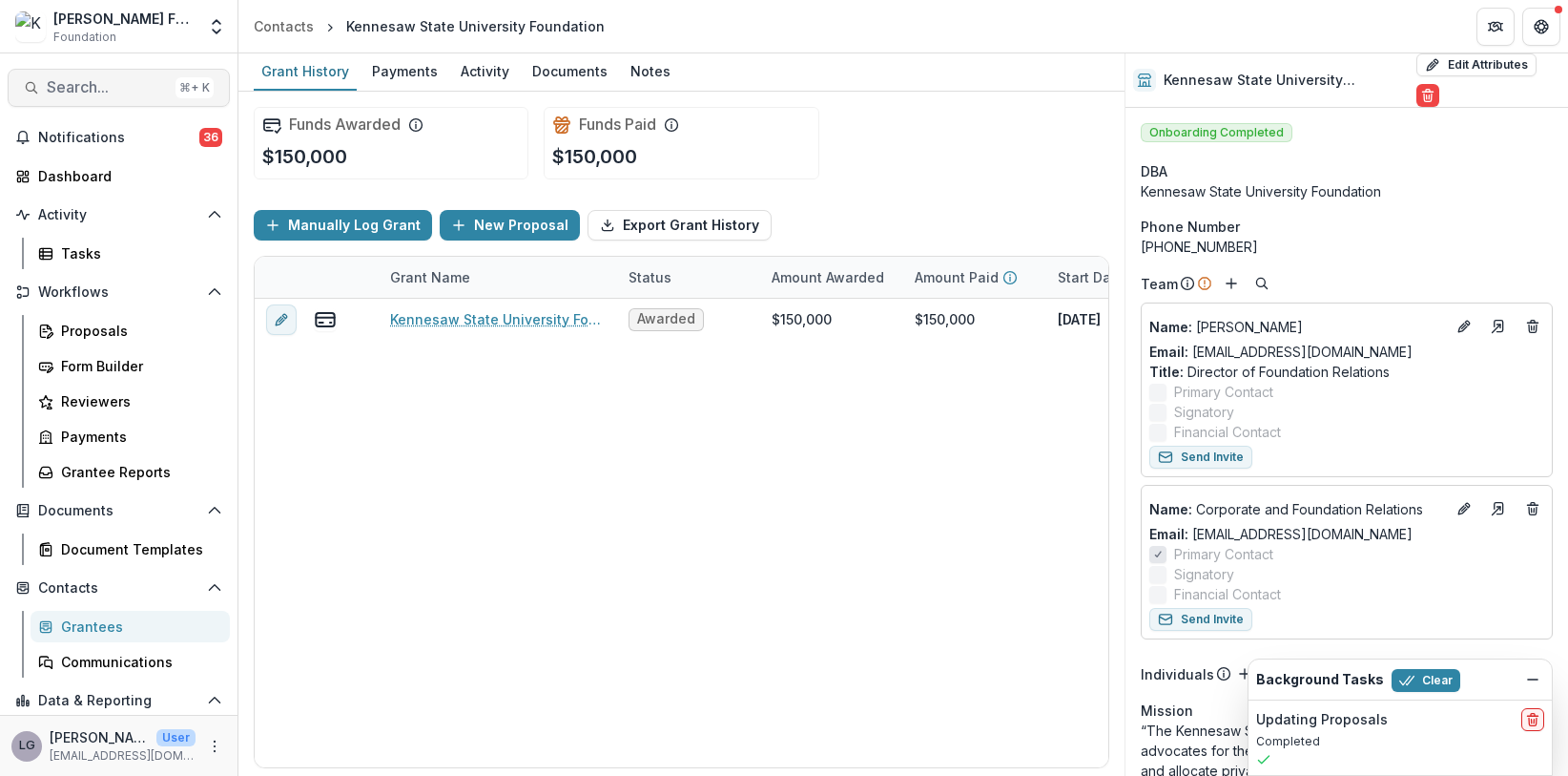
click at [100, 97] on button "Search... ⌘ + K" at bounding box center [118, 87] width 222 height 38
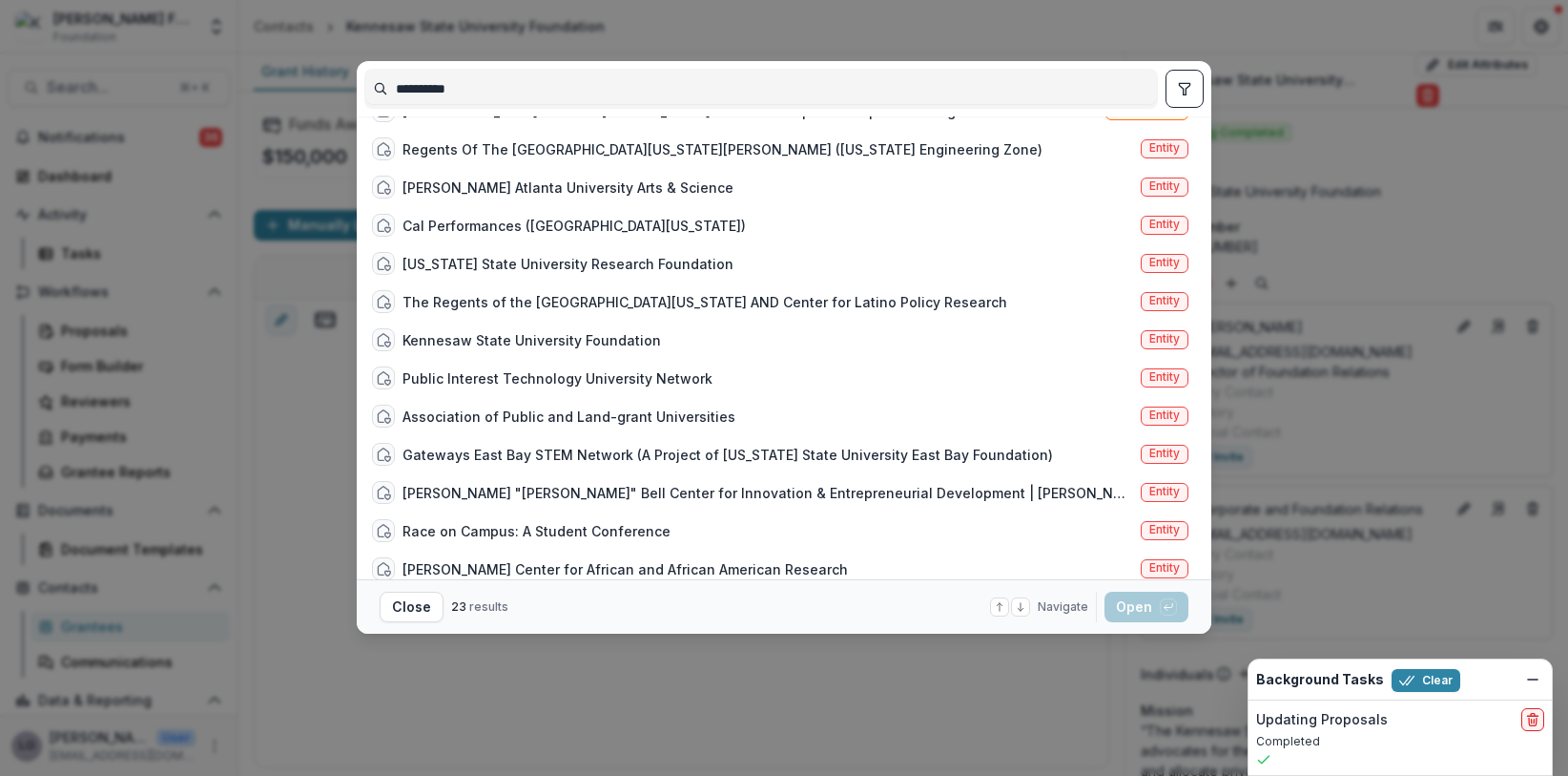
scroll to position [428, 0]
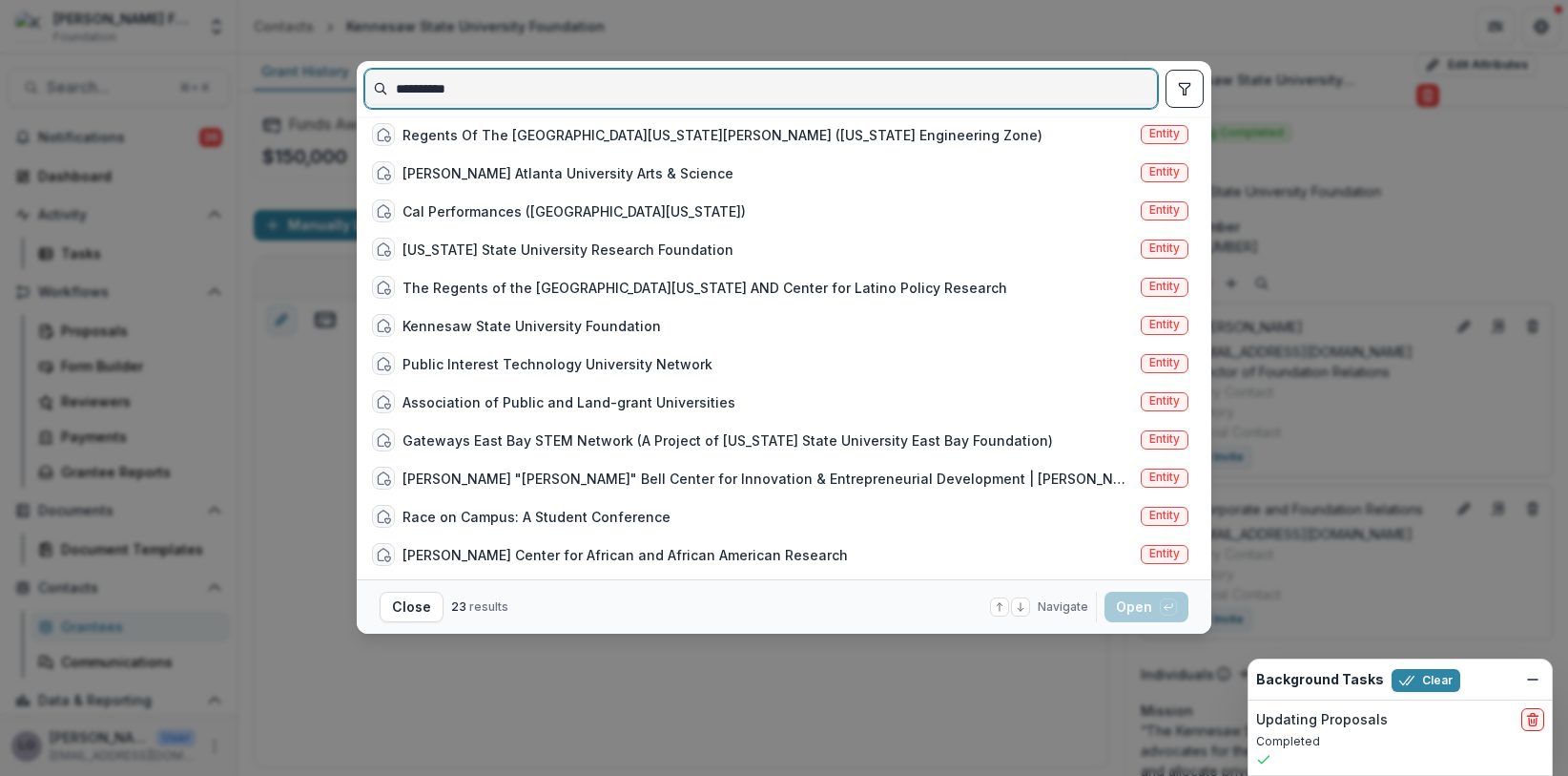
drag, startPoint x: 482, startPoint y: 81, endPoint x: 280, endPoint y: 91, distance: 202.2
click at [280, 92] on div "**********" at bounding box center [784, 388] width 1568 height 776
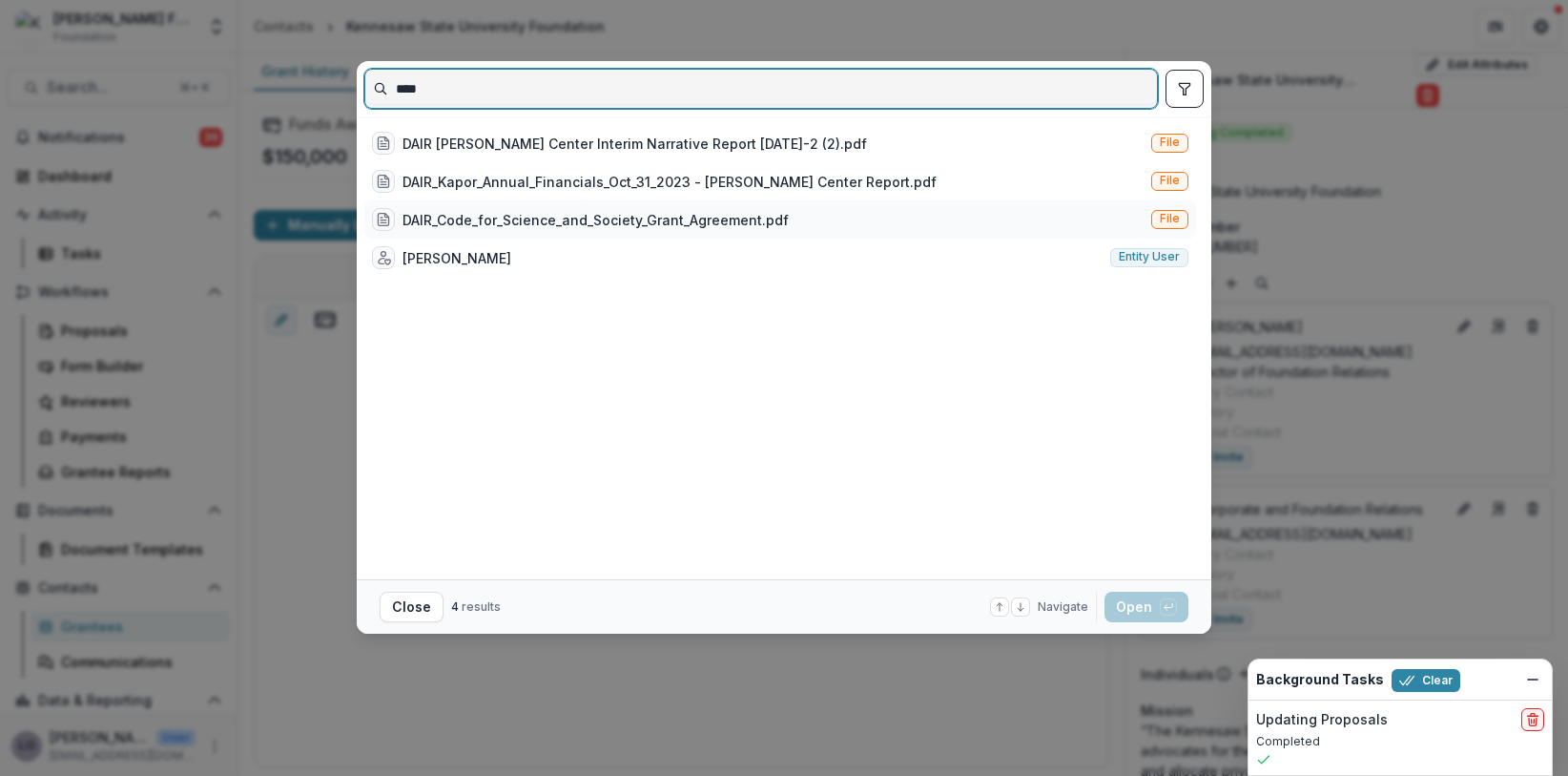
type input "****"
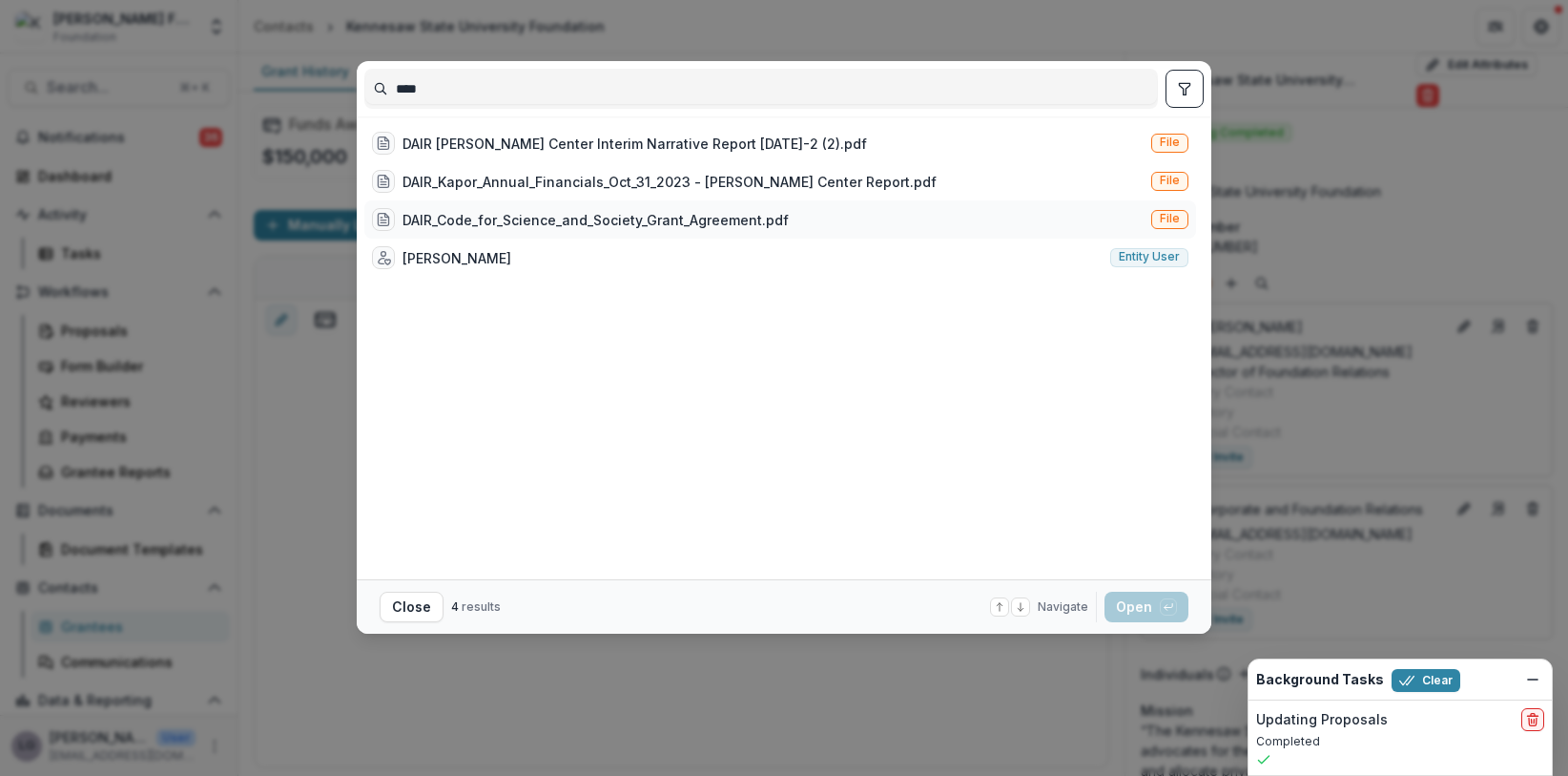
click at [528, 226] on div "DAIR_Code_for_Science_and_Society_Grant_Agreement.pdf" at bounding box center [596, 219] width 386 height 20
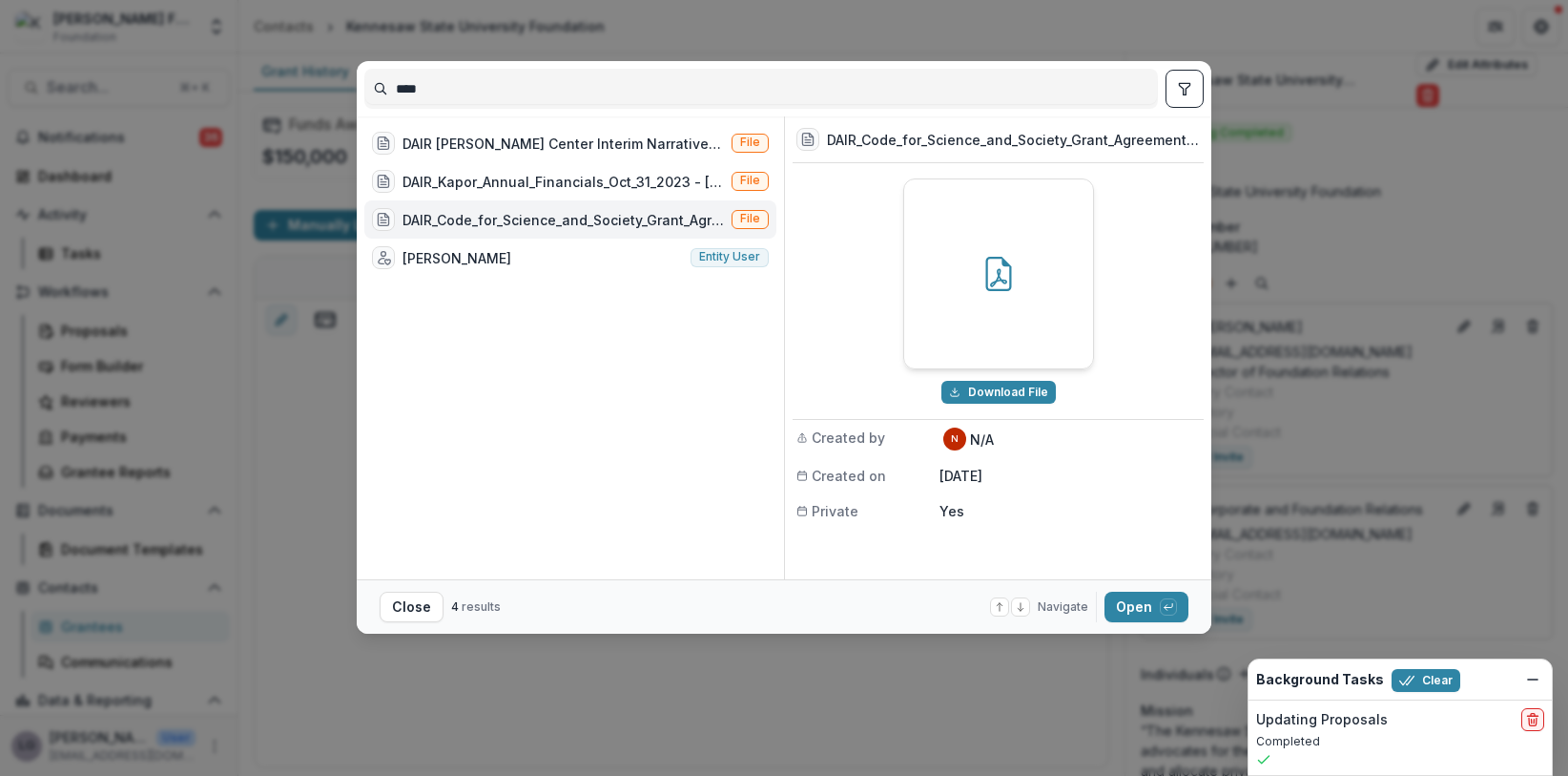
click at [1015, 261] on icon at bounding box center [998, 273] width 34 height 34
click at [992, 388] on button "Download File" at bounding box center [999, 392] width 115 height 23
click at [596, 181] on div "DAIR_Kapor_Annual_Financials_Oct_31_2023 - [PERSON_NAME] Center Report.pdf" at bounding box center [563, 182] width 321 height 20
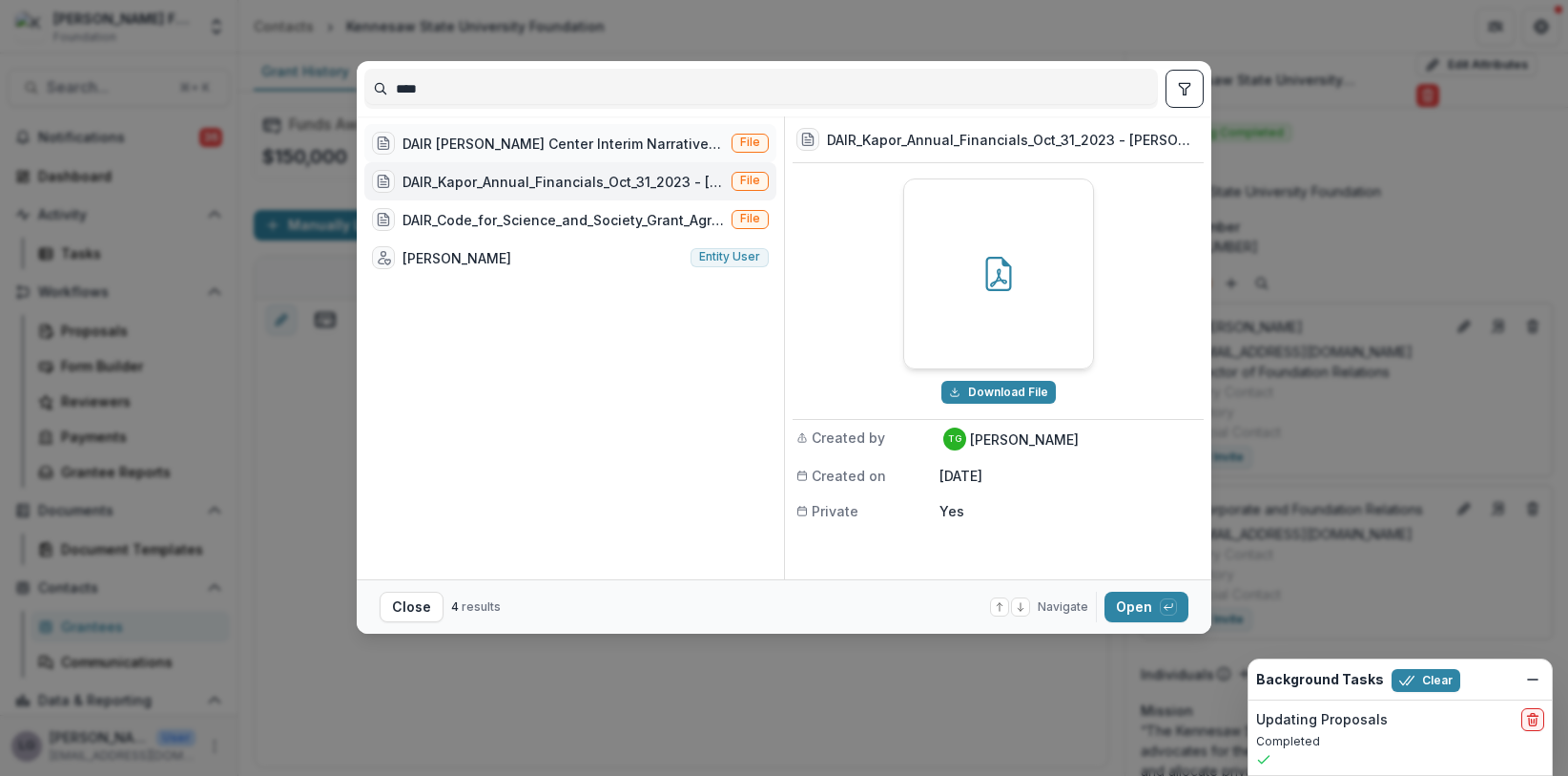
click at [581, 146] on div "DAIR [PERSON_NAME] Center Interim Narrative Report [DATE]-2 (2).pdf" at bounding box center [563, 144] width 321 height 20
click at [978, 303] on div at bounding box center [998, 274] width 189 height 189
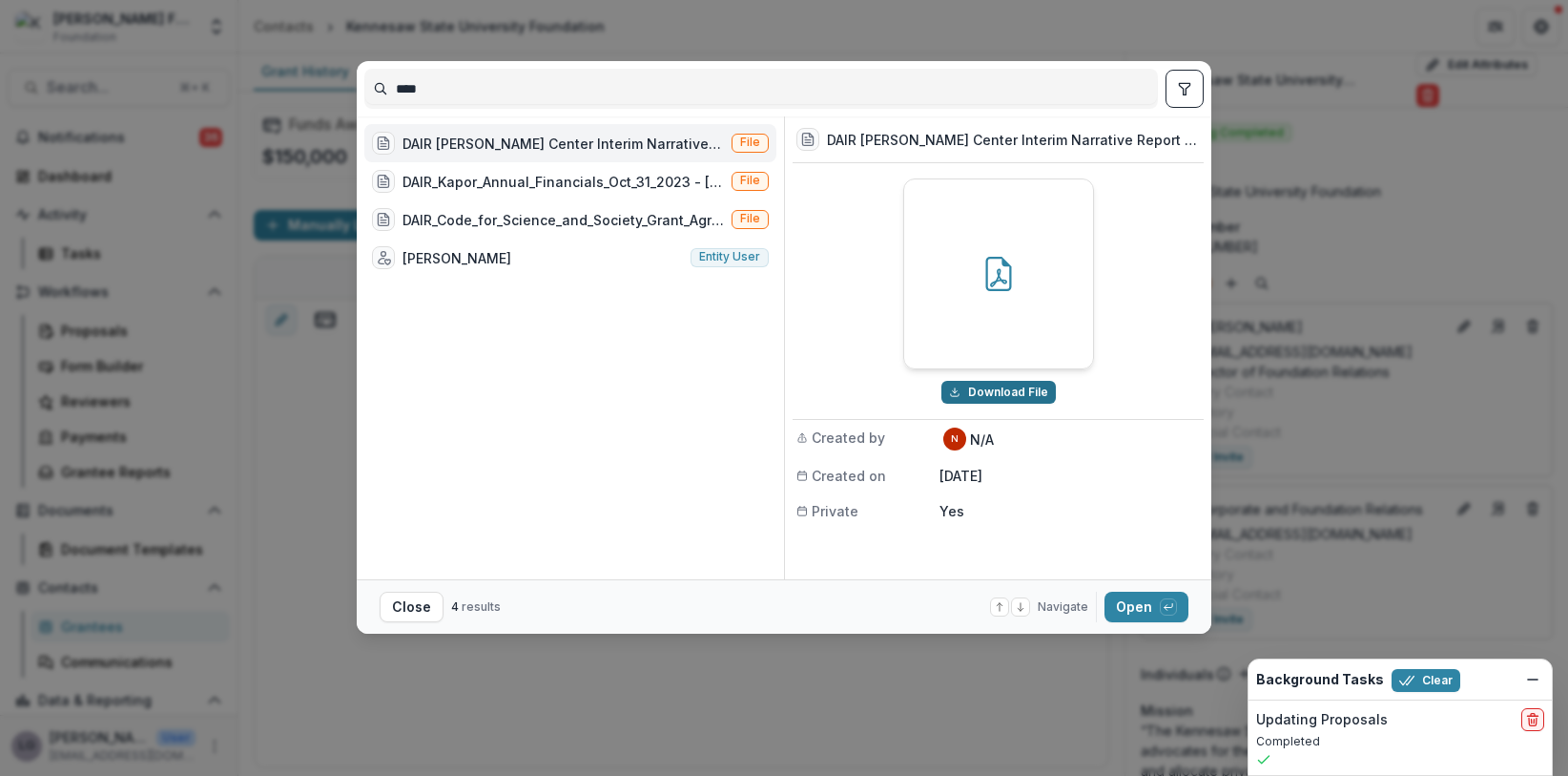
click at [971, 388] on button "Download File" at bounding box center [999, 392] width 115 height 23
